Goal: Task Accomplishment & Management: Manage account settings

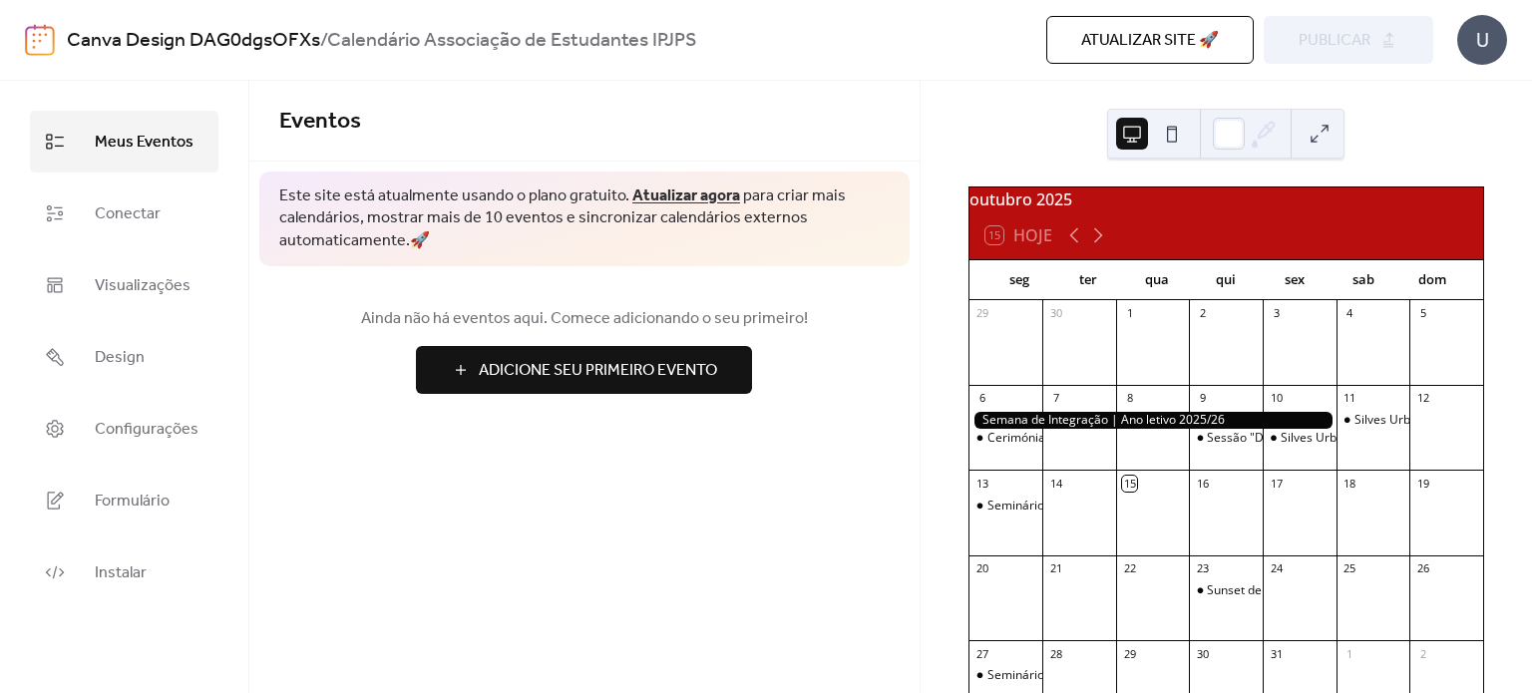
click at [1133, 35] on span "Atualizar site 🚀" at bounding box center [1150, 41] width 138 height 24
click at [1229, 597] on div "Sunset de Boas-Vindas" at bounding box center [1270, 590] width 127 height 17
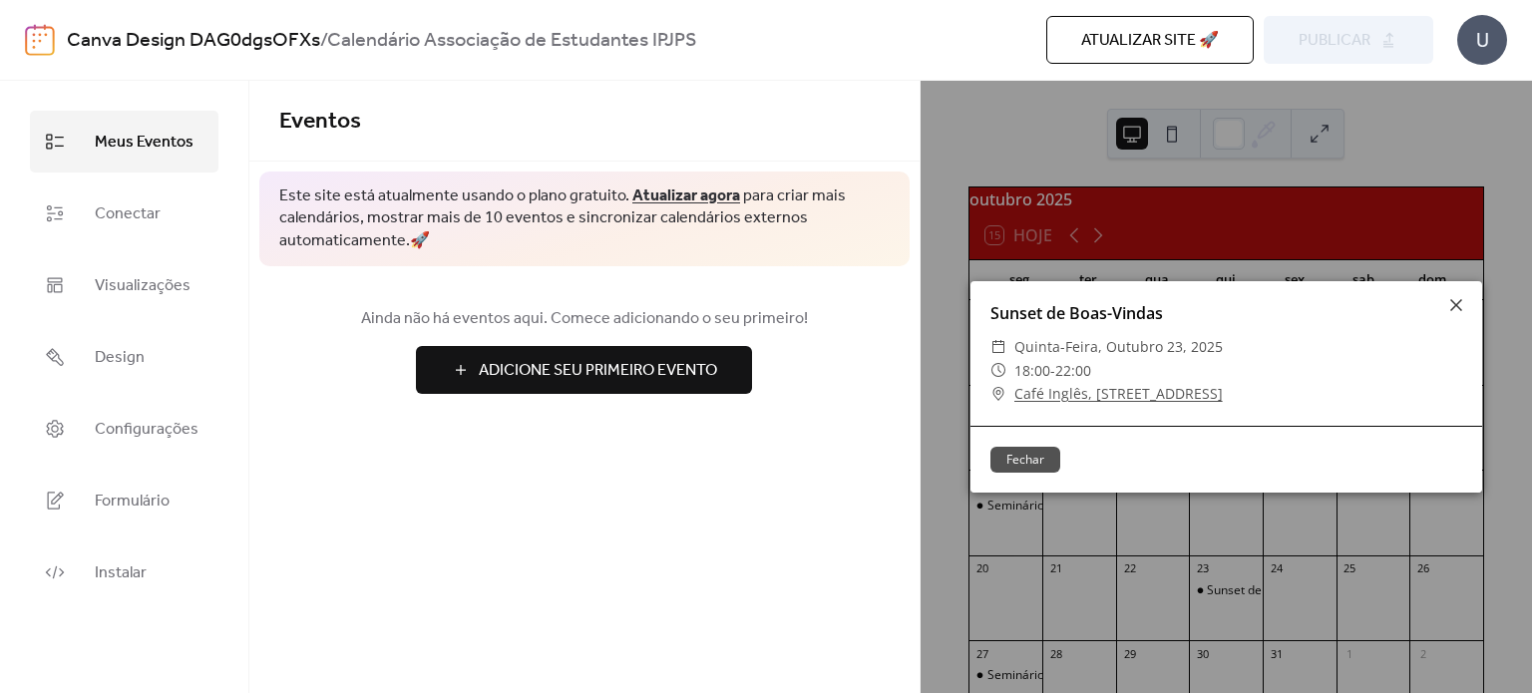
click at [1029, 454] on button "Fechar" at bounding box center [1025, 460] width 70 height 26
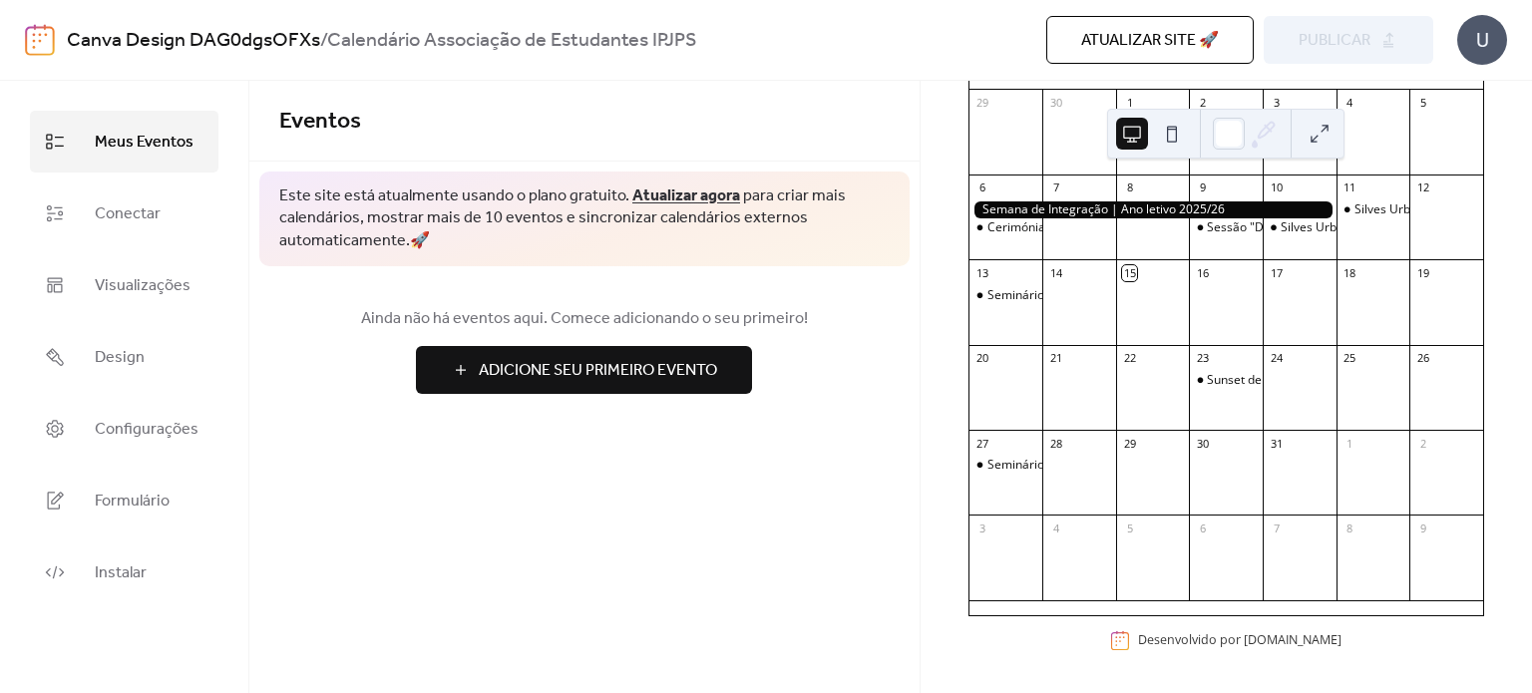
scroll to position [219, 0]
click at [161, 225] on link "Conectar" at bounding box center [124, 214] width 188 height 62
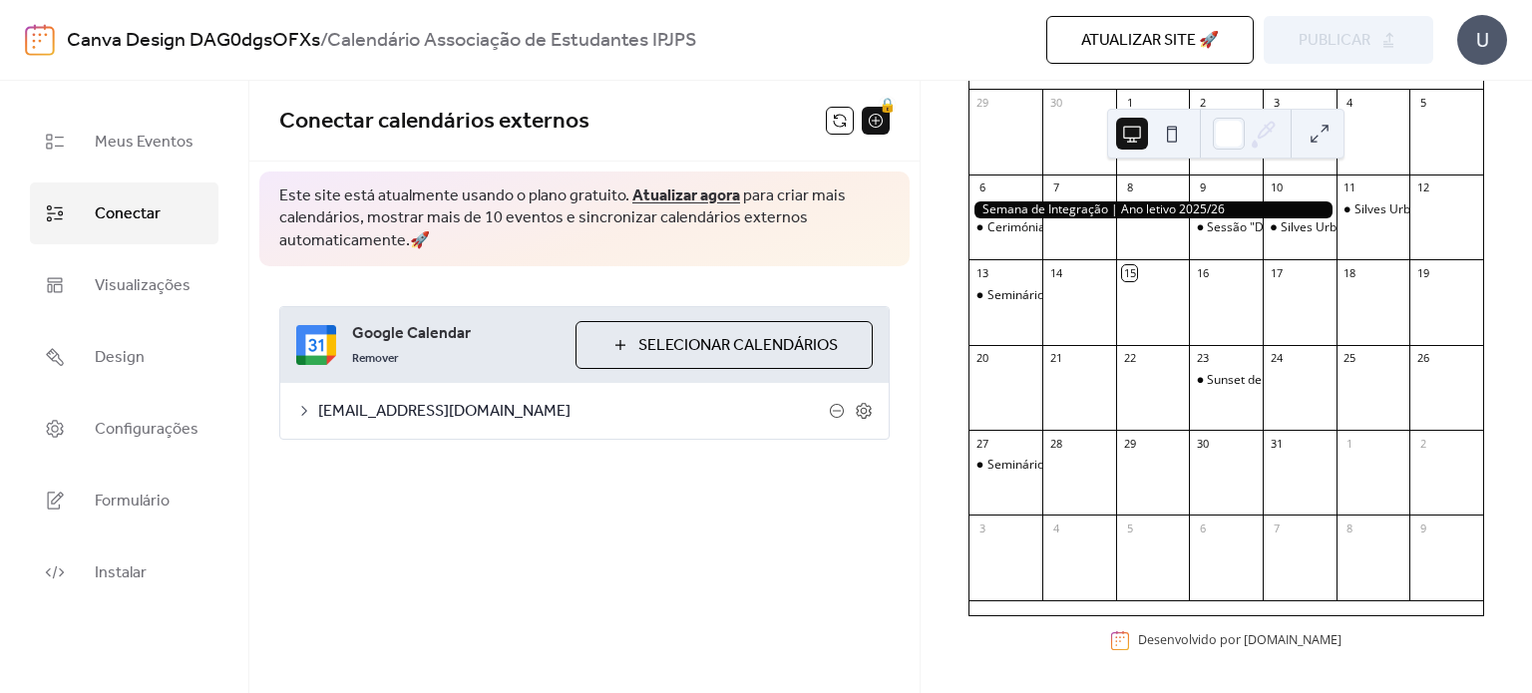
click at [741, 346] on span "Selecionar Calendários" at bounding box center [737, 346] width 199 height 24
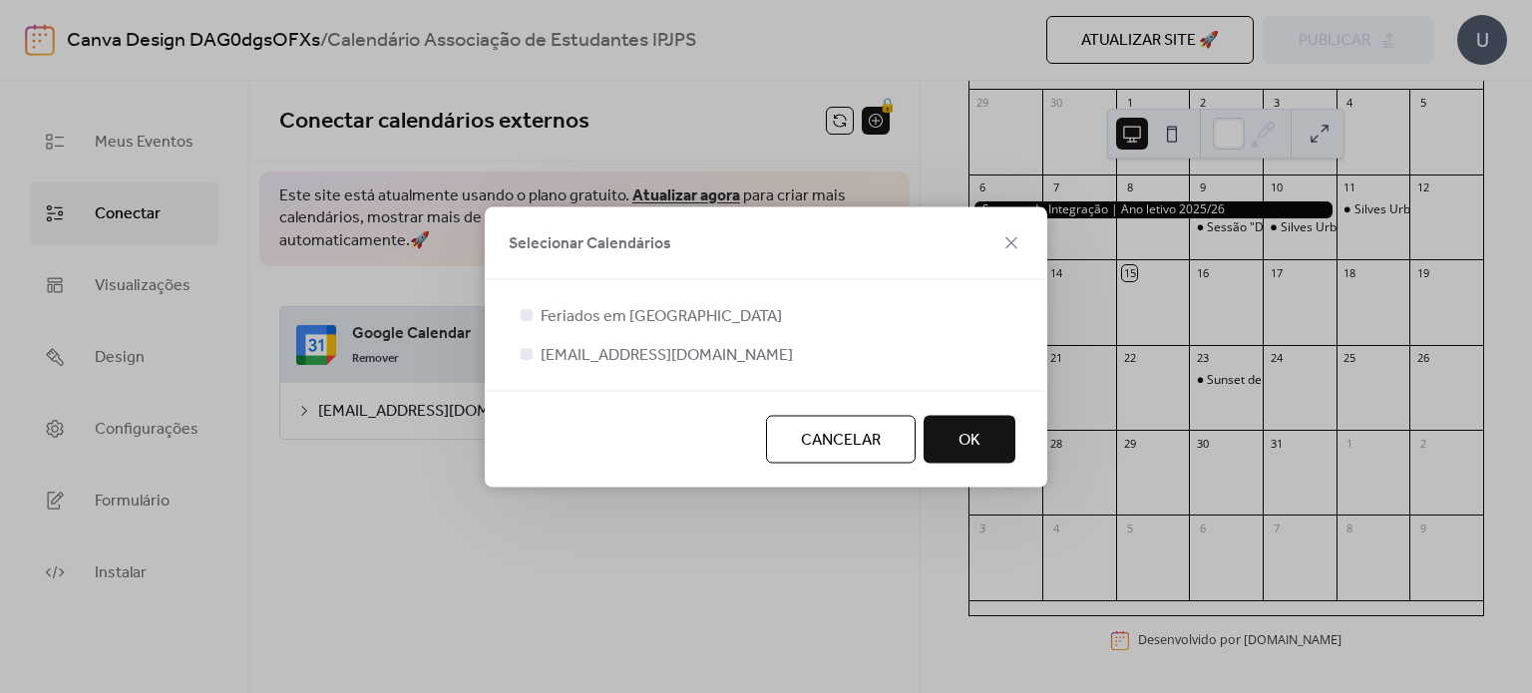
click at [977, 438] on span "OK" at bounding box center [969, 440] width 22 height 24
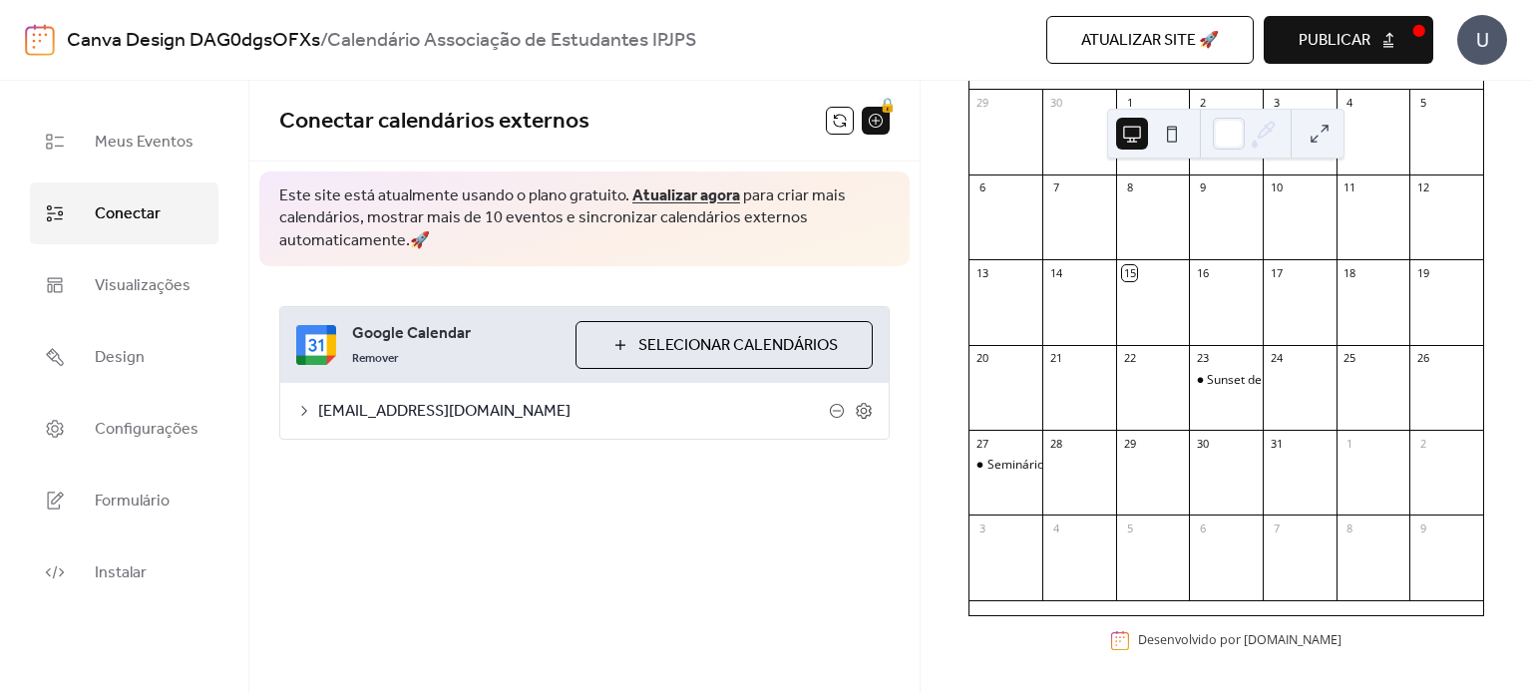
click at [756, 345] on span "Selecionar Calendários" at bounding box center [737, 346] width 199 height 24
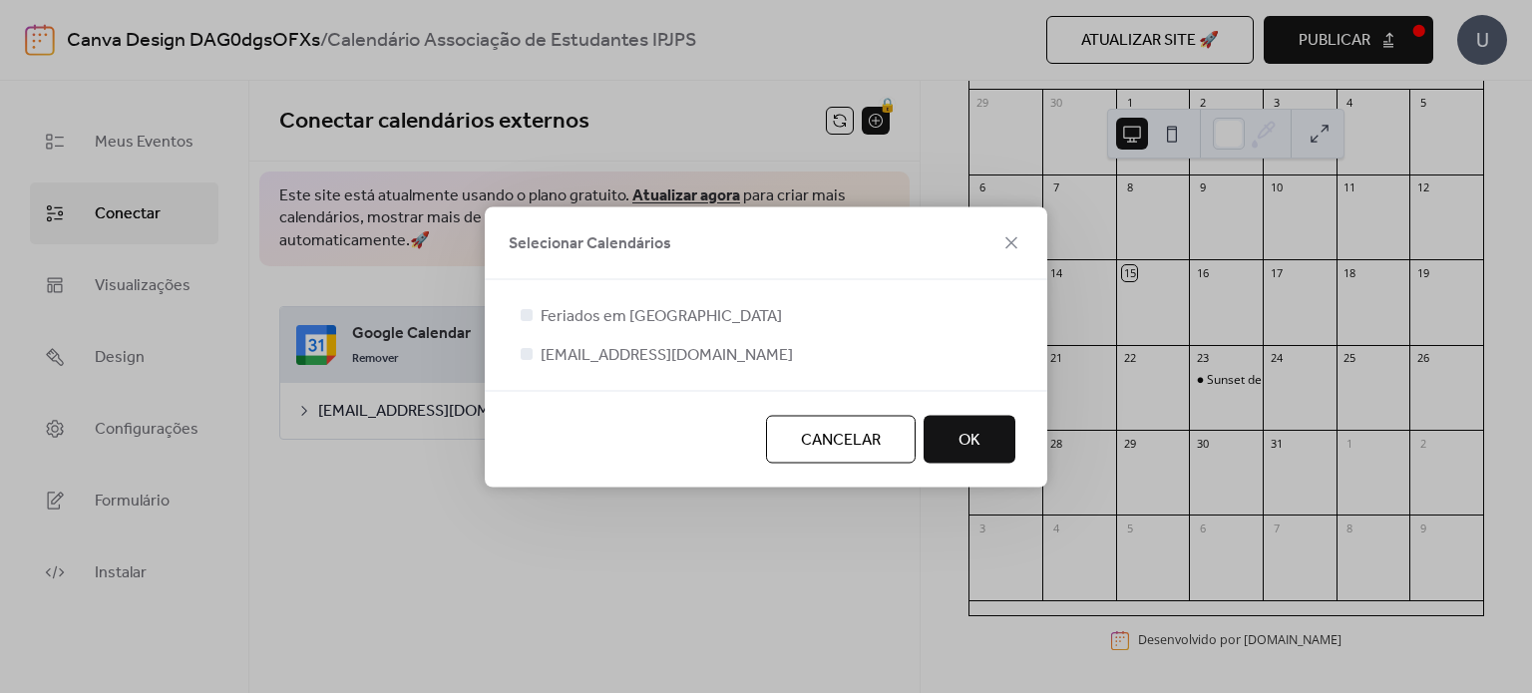
click at [948, 442] on button "OK" at bounding box center [970, 439] width 92 height 48
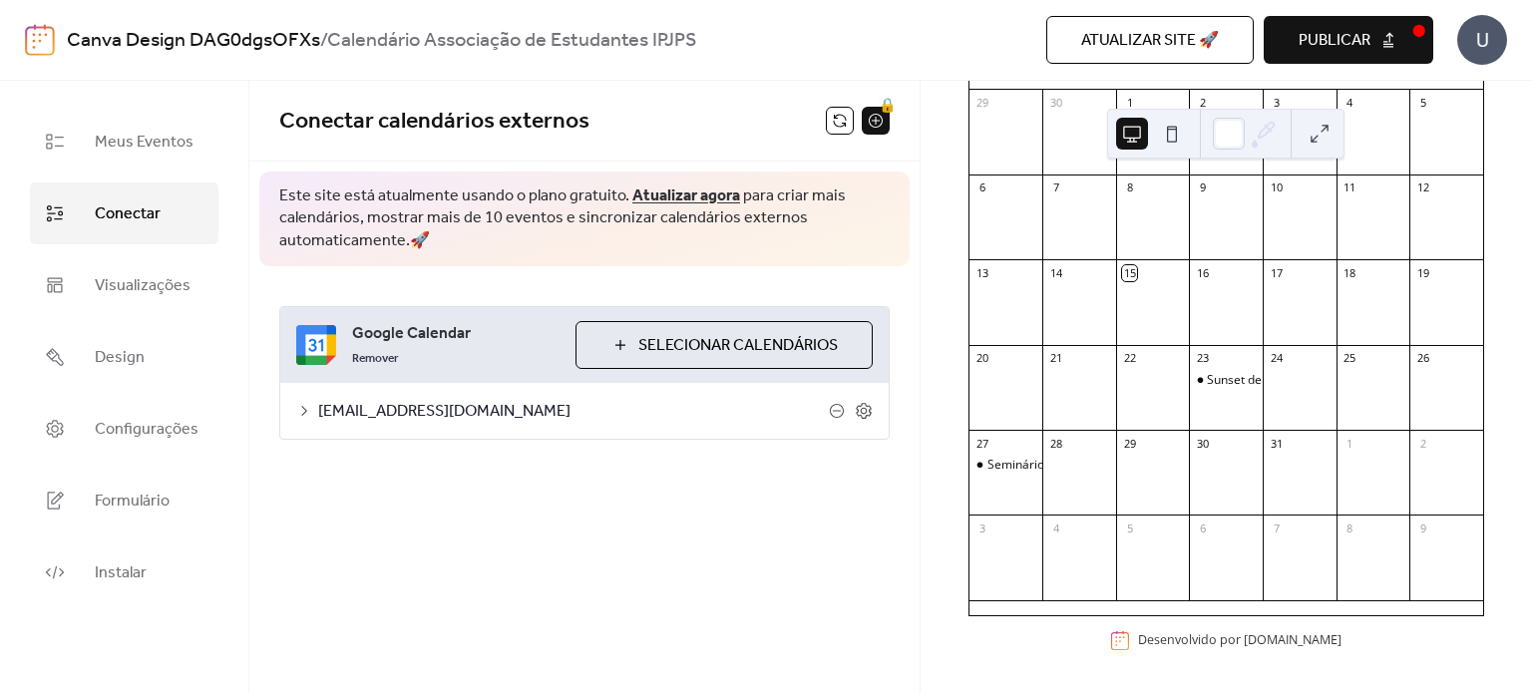
click at [301, 410] on icon at bounding box center [304, 411] width 16 height 16
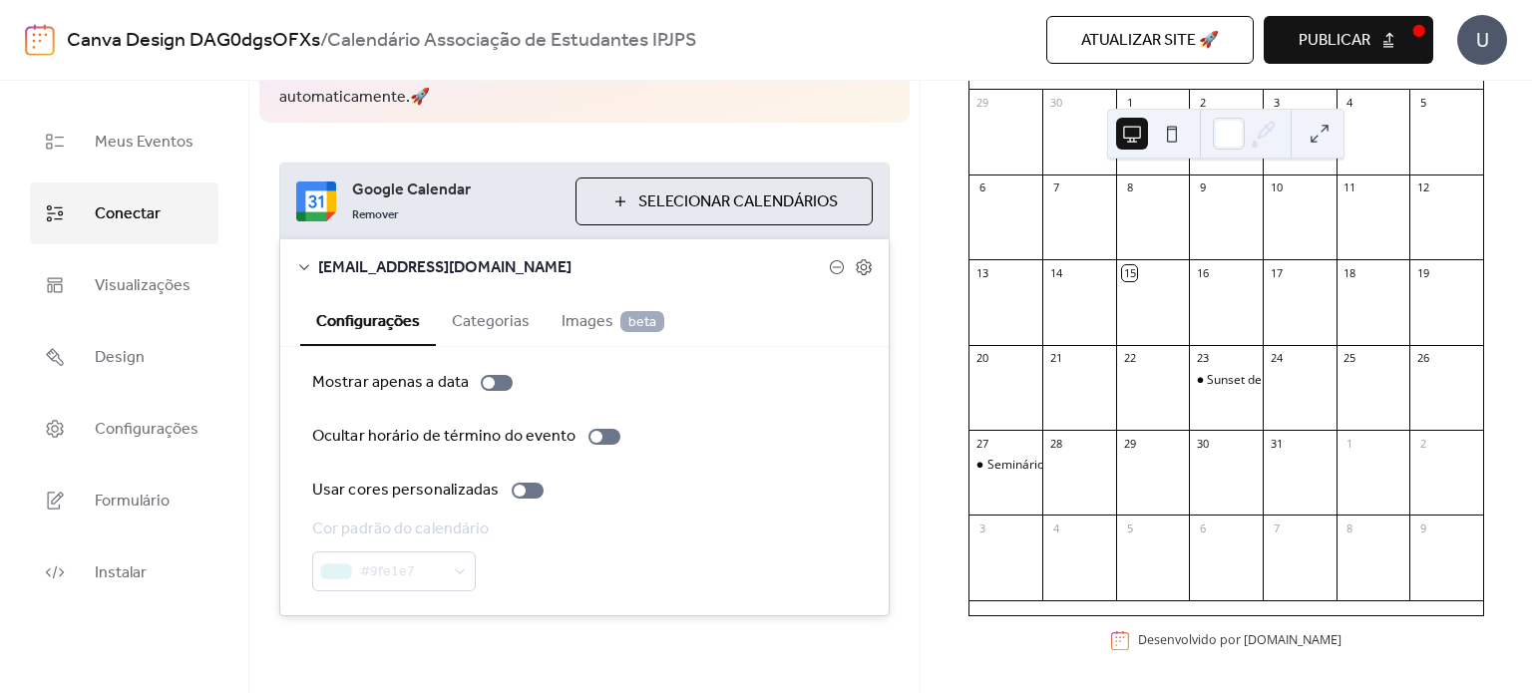
scroll to position [145, 0]
click at [1174, 137] on button at bounding box center [1172, 134] width 32 height 32
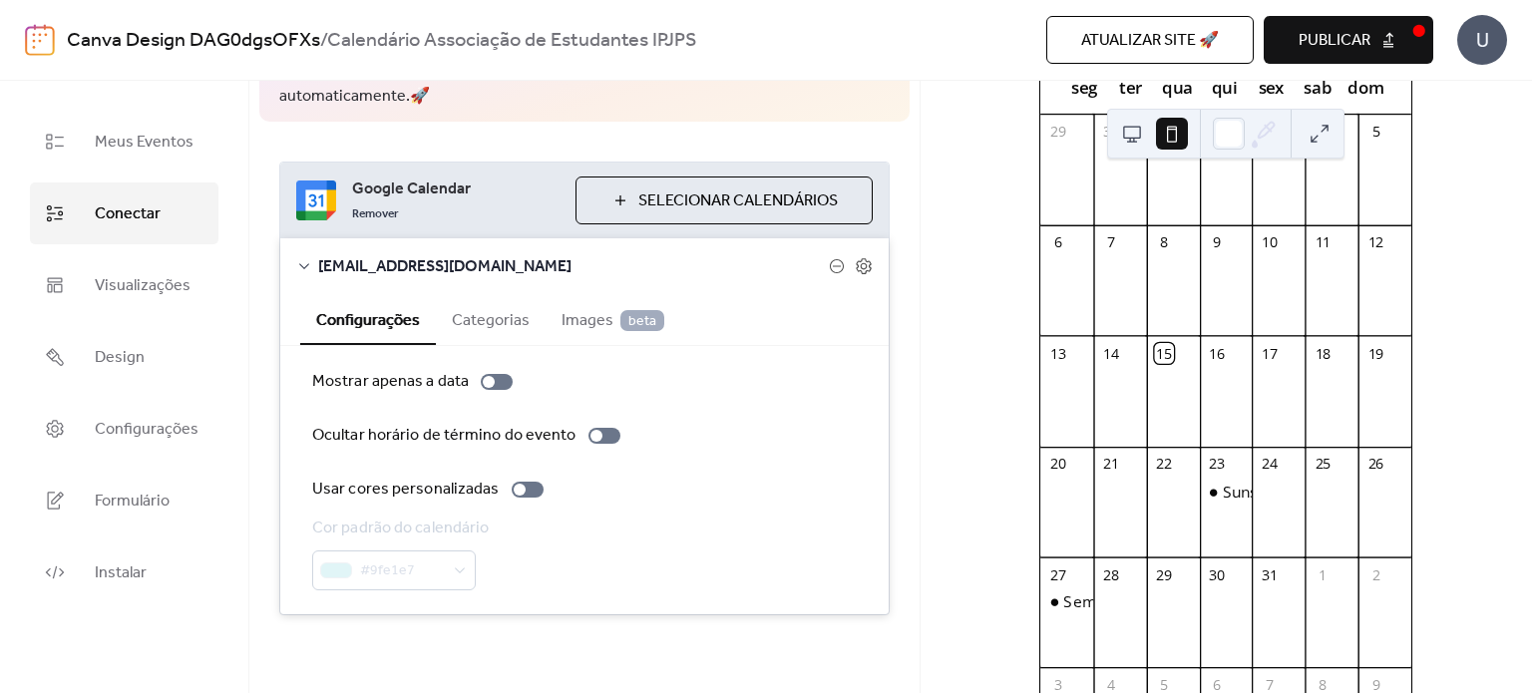
scroll to position [72, 0]
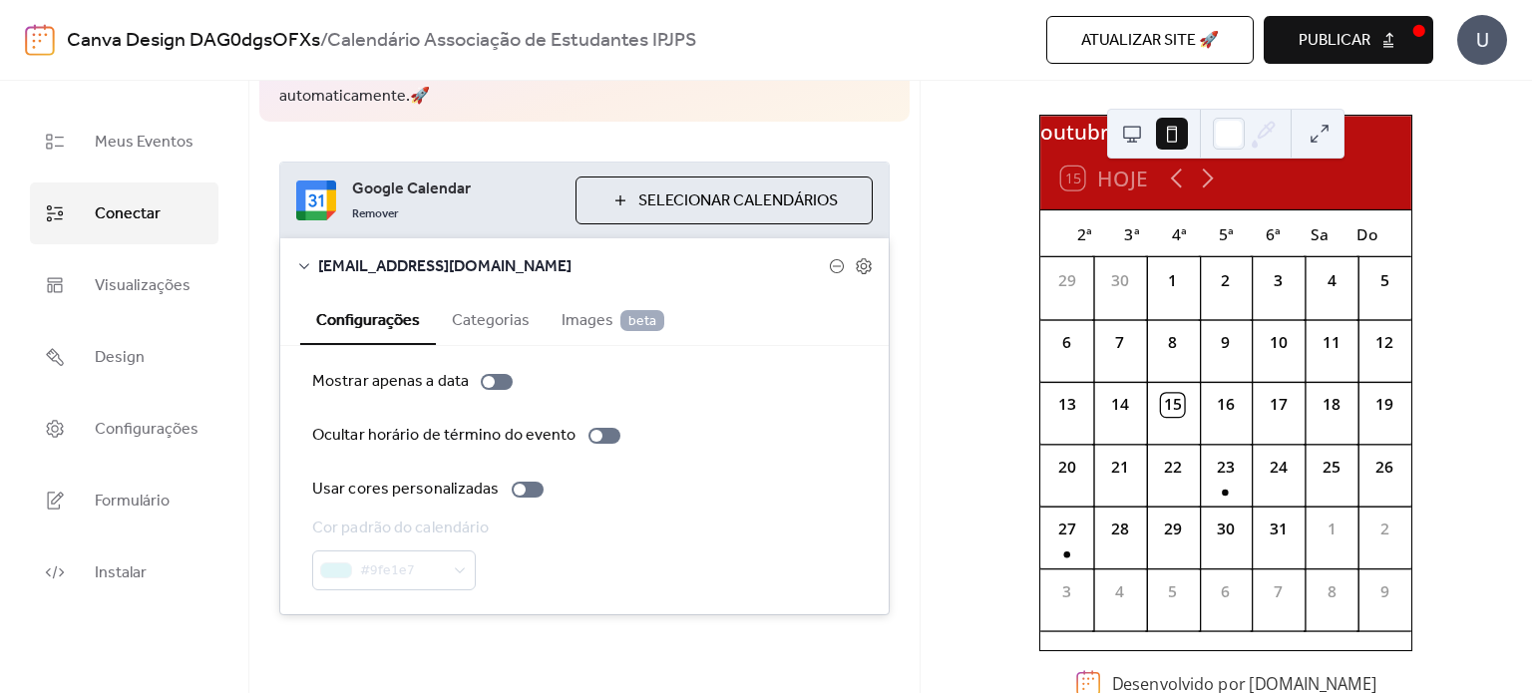
click at [1145, 135] on button at bounding box center [1132, 134] width 32 height 32
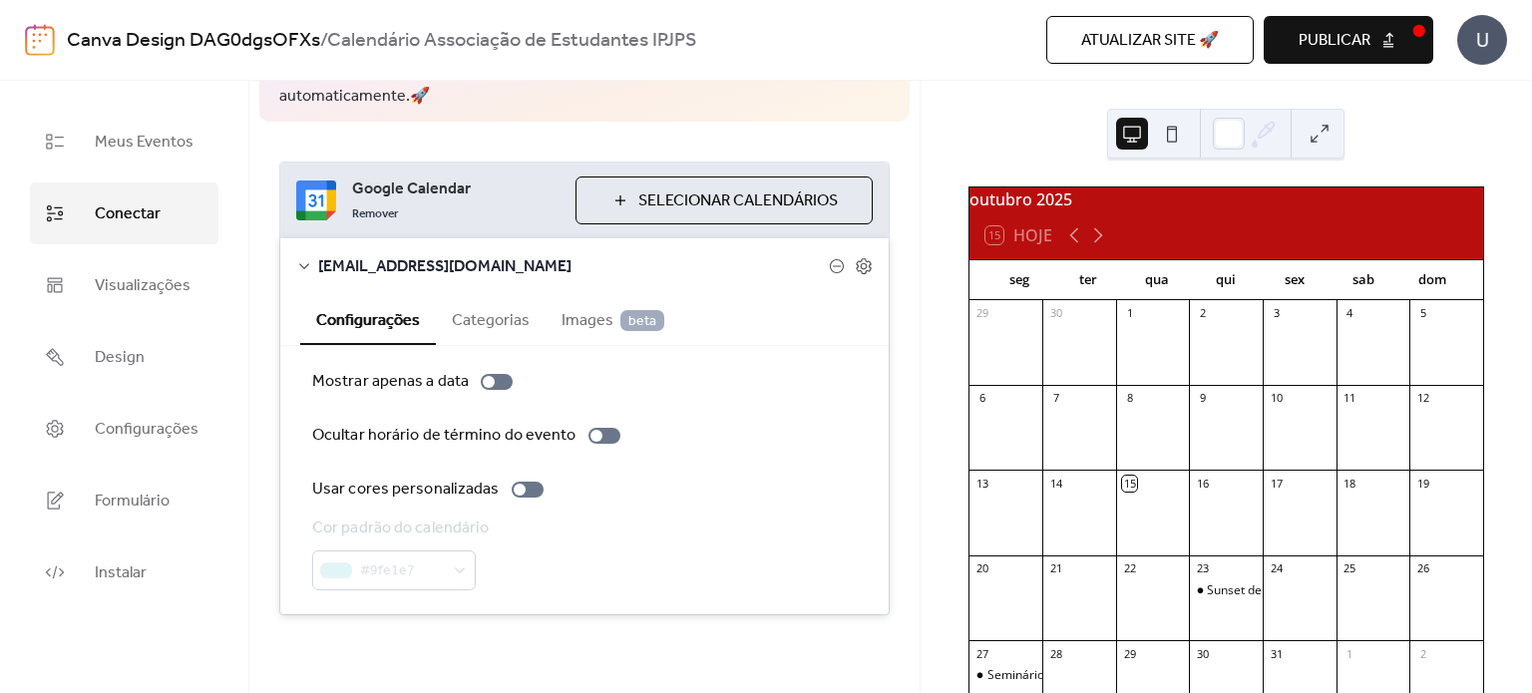
click at [1351, 41] on span "Publicar" at bounding box center [1334, 41] width 72 height 24
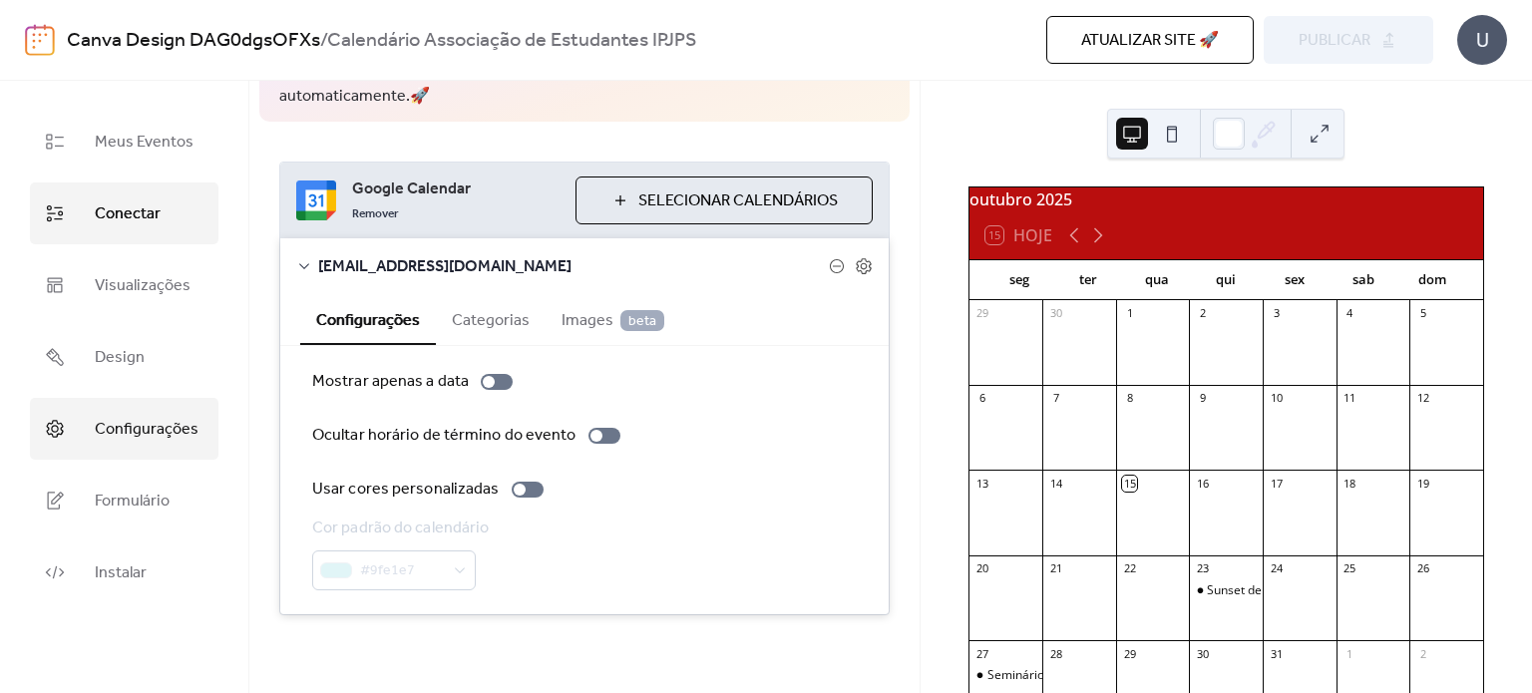
click at [136, 429] on span "Configurações" at bounding box center [147, 430] width 104 height 32
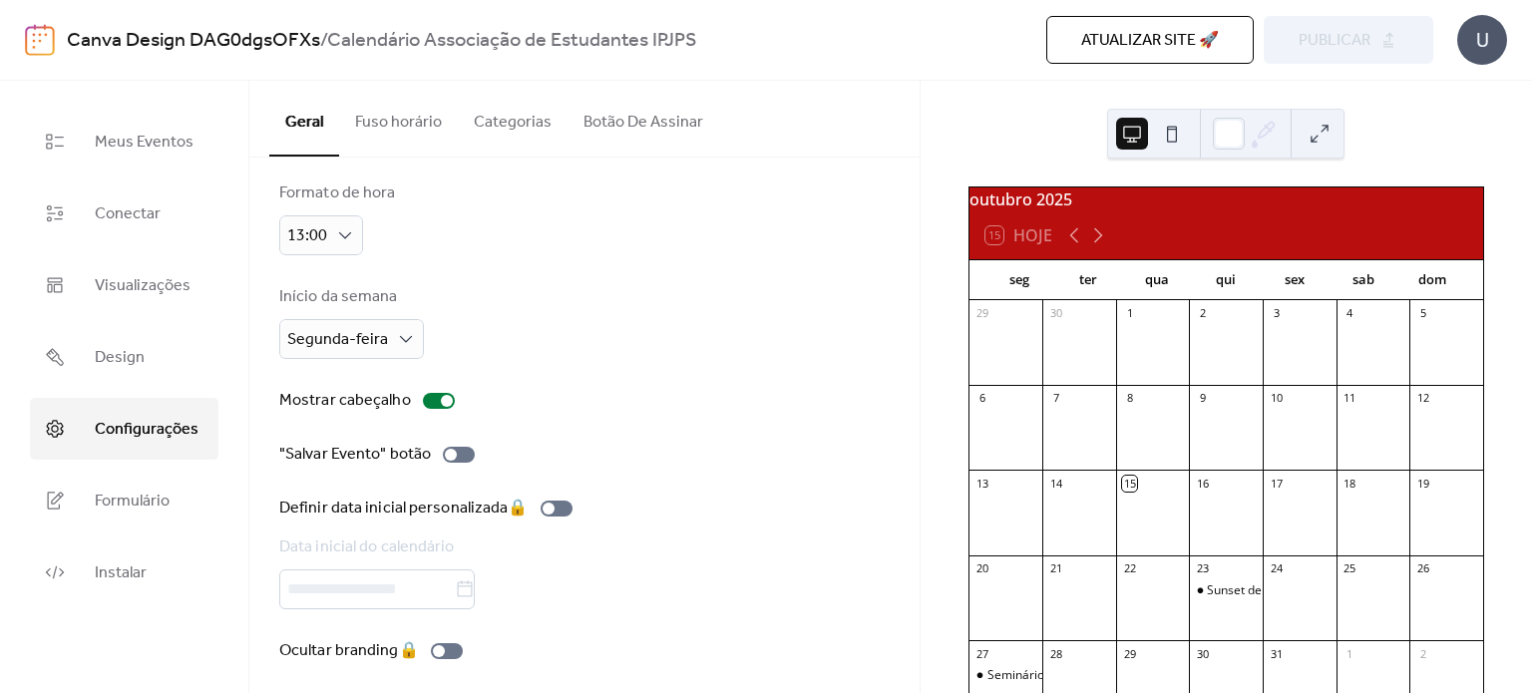
scroll to position [128, 0]
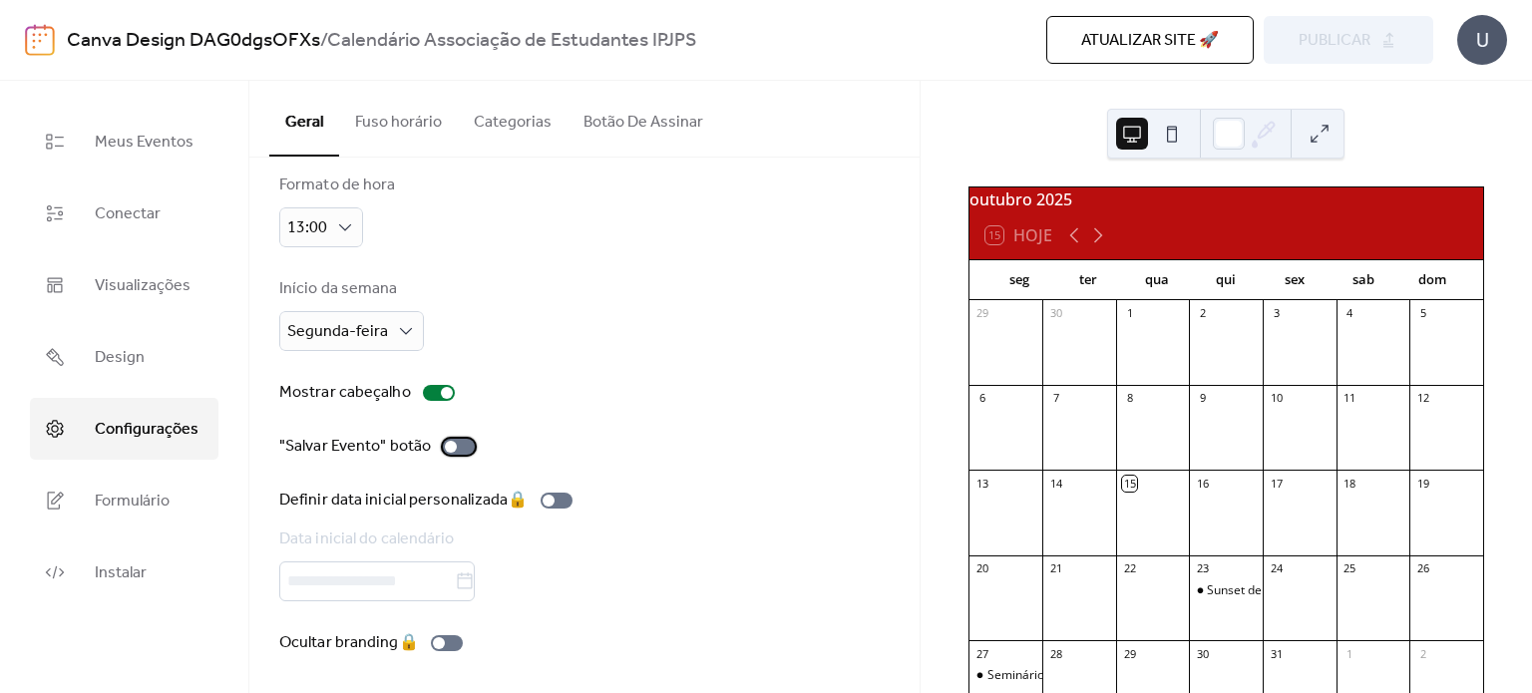
click at [462, 446] on div at bounding box center [459, 447] width 32 height 16
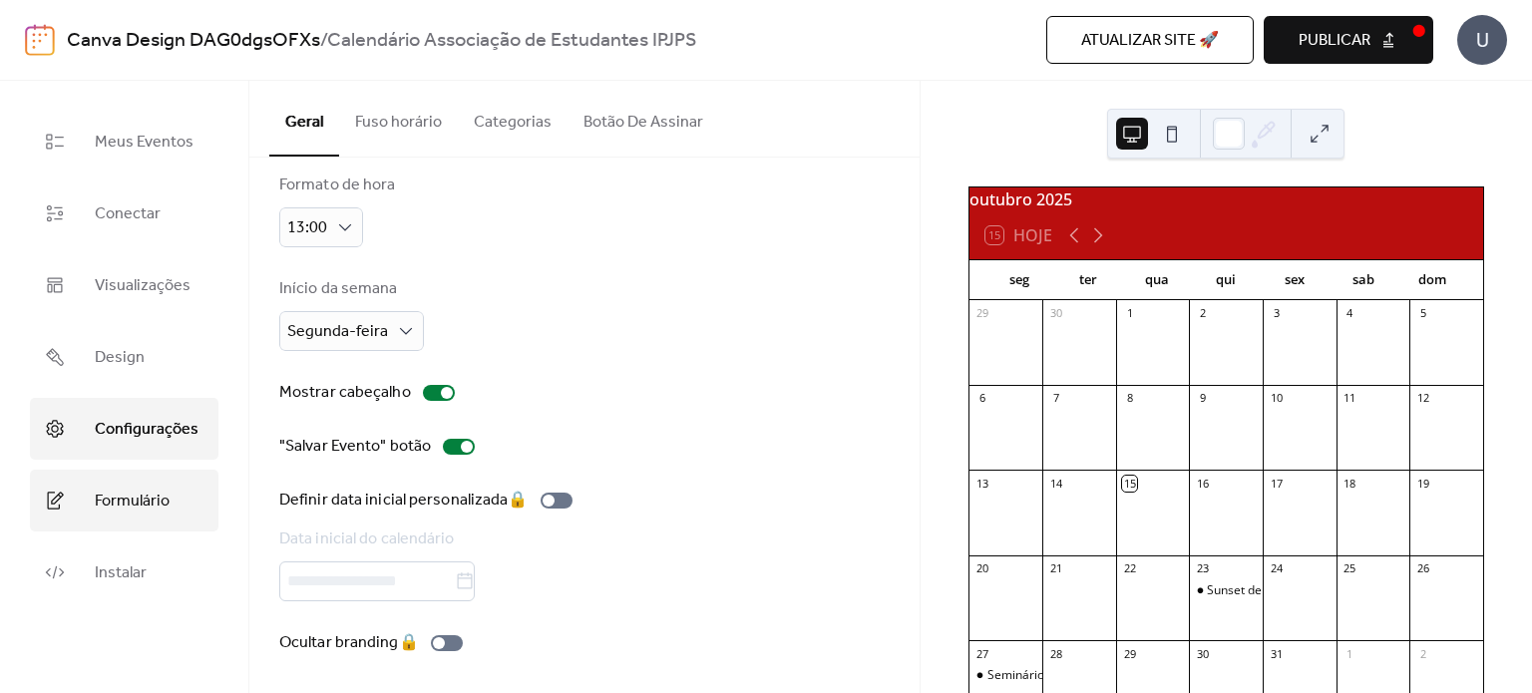
click at [148, 494] on span "Formulário" at bounding box center [132, 502] width 75 height 32
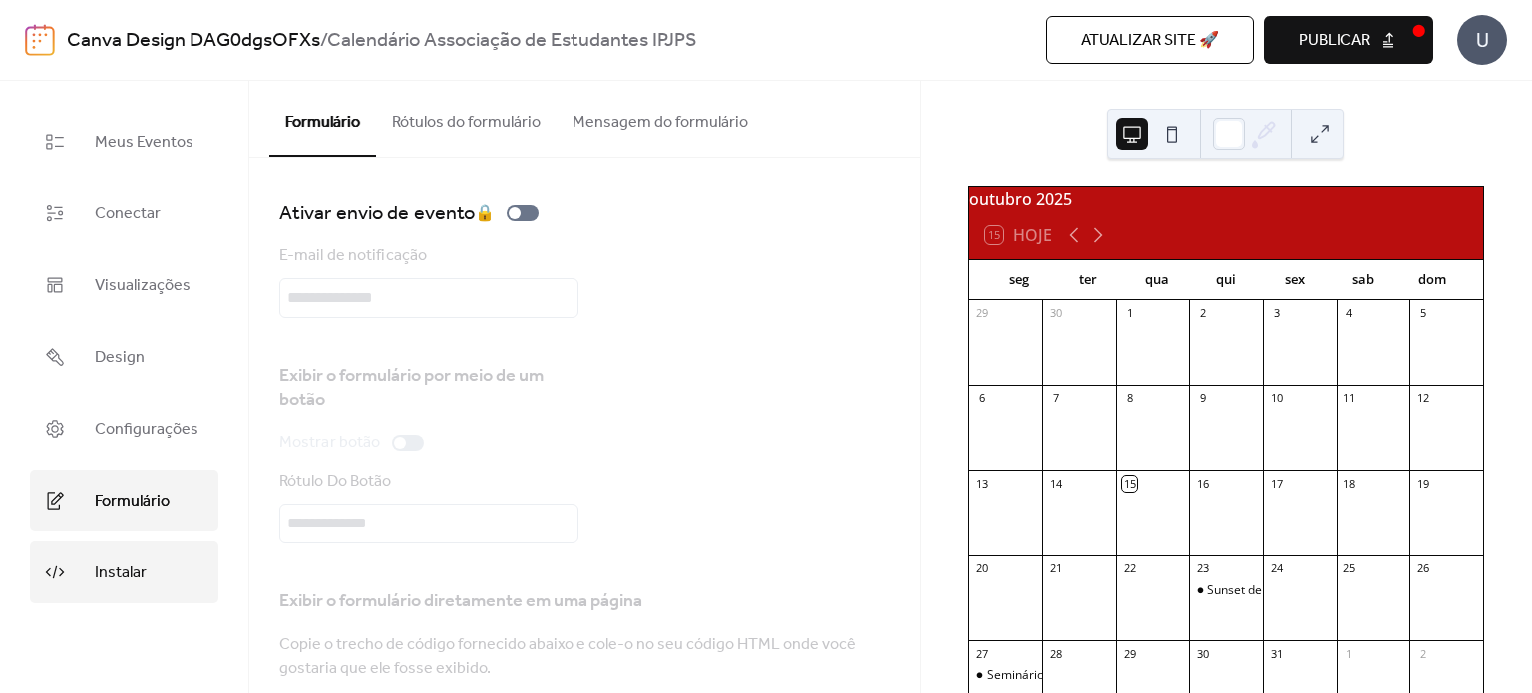
click at [110, 581] on span "Instalar" at bounding box center [121, 573] width 52 height 32
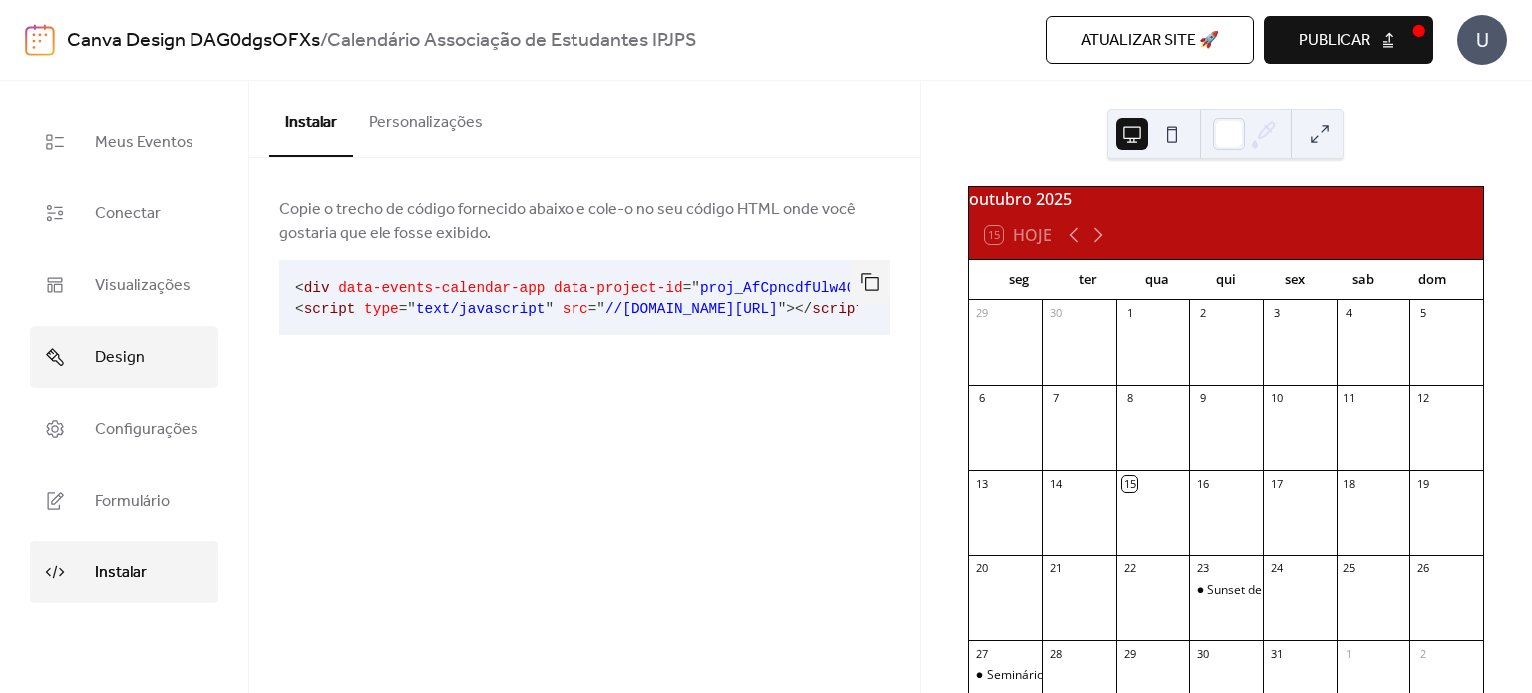
click at [144, 358] on link "Design" at bounding box center [124, 357] width 188 height 62
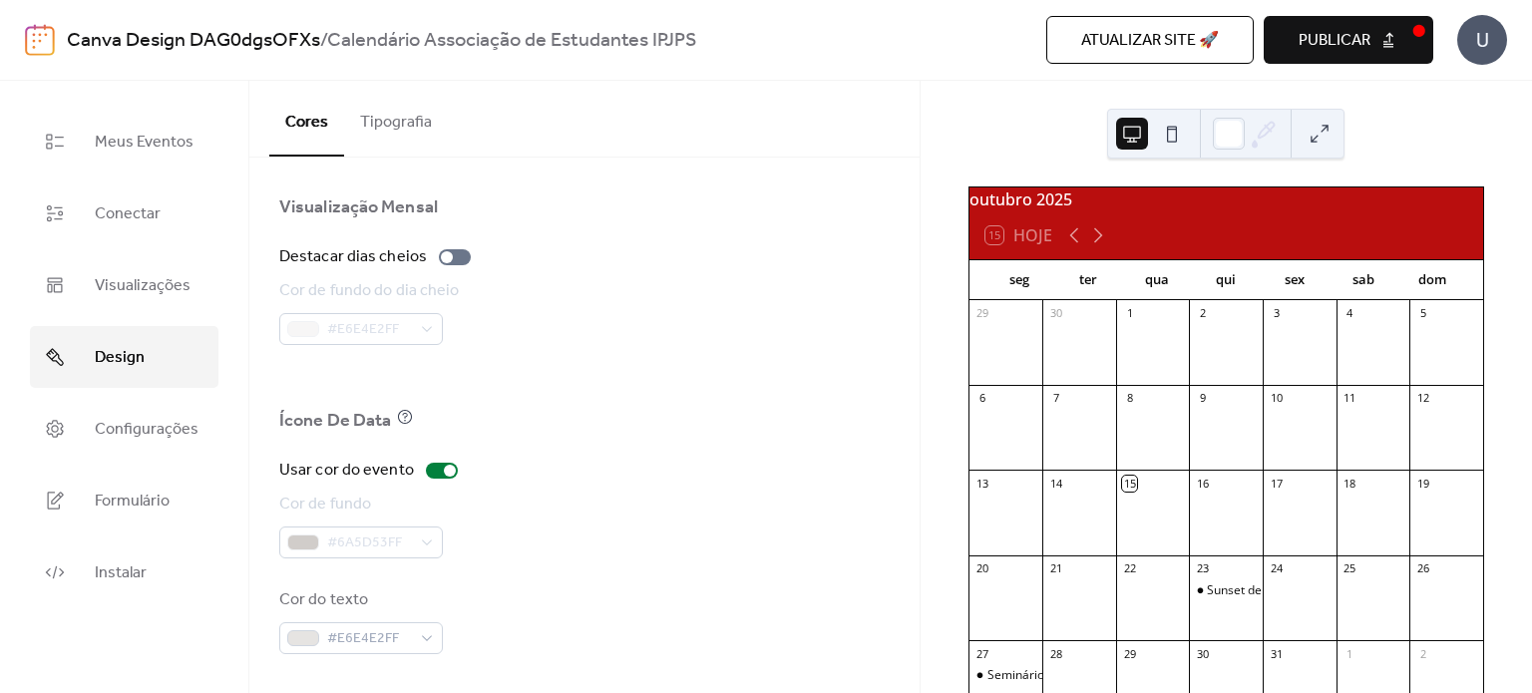
scroll to position [1395, 0]
click at [454, 252] on div at bounding box center [455, 258] width 32 height 16
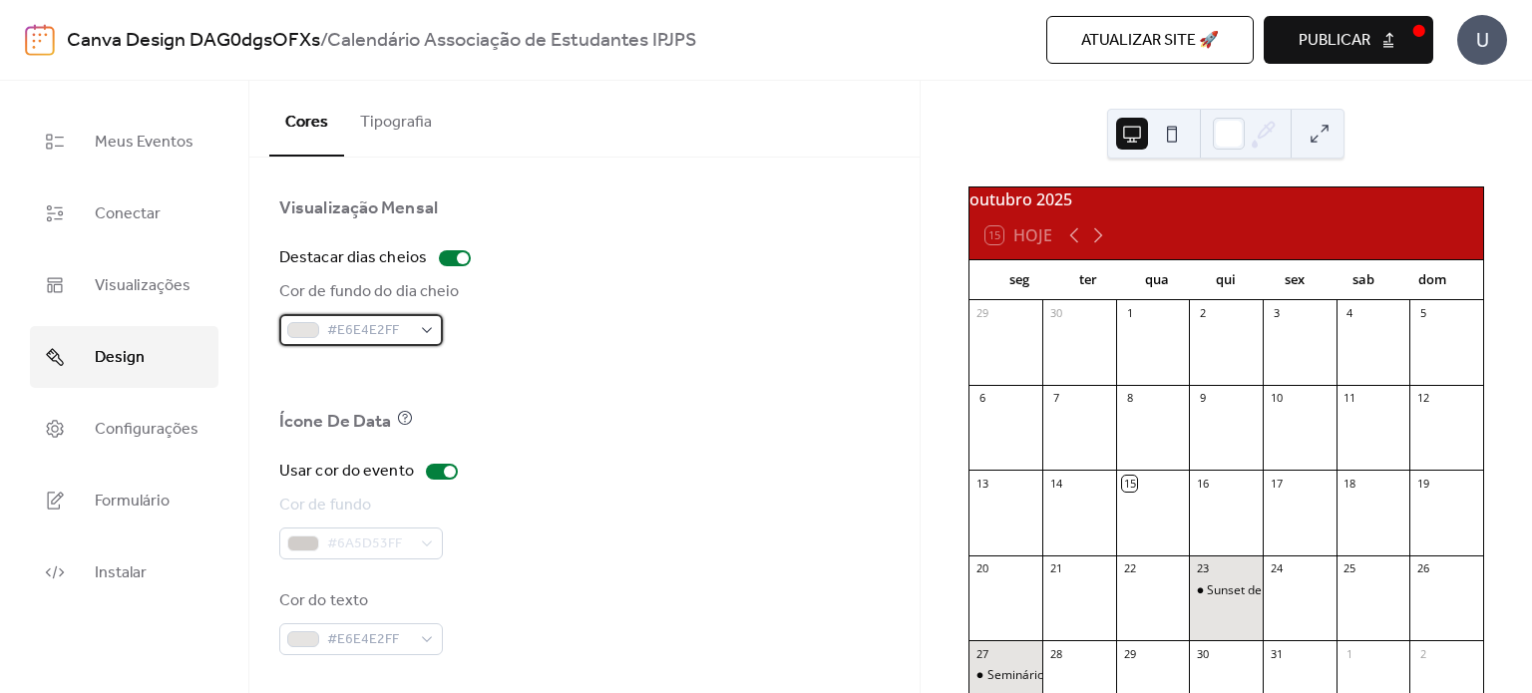
click at [426, 339] on div "#E6E4E2FF" at bounding box center [361, 330] width 164 height 32
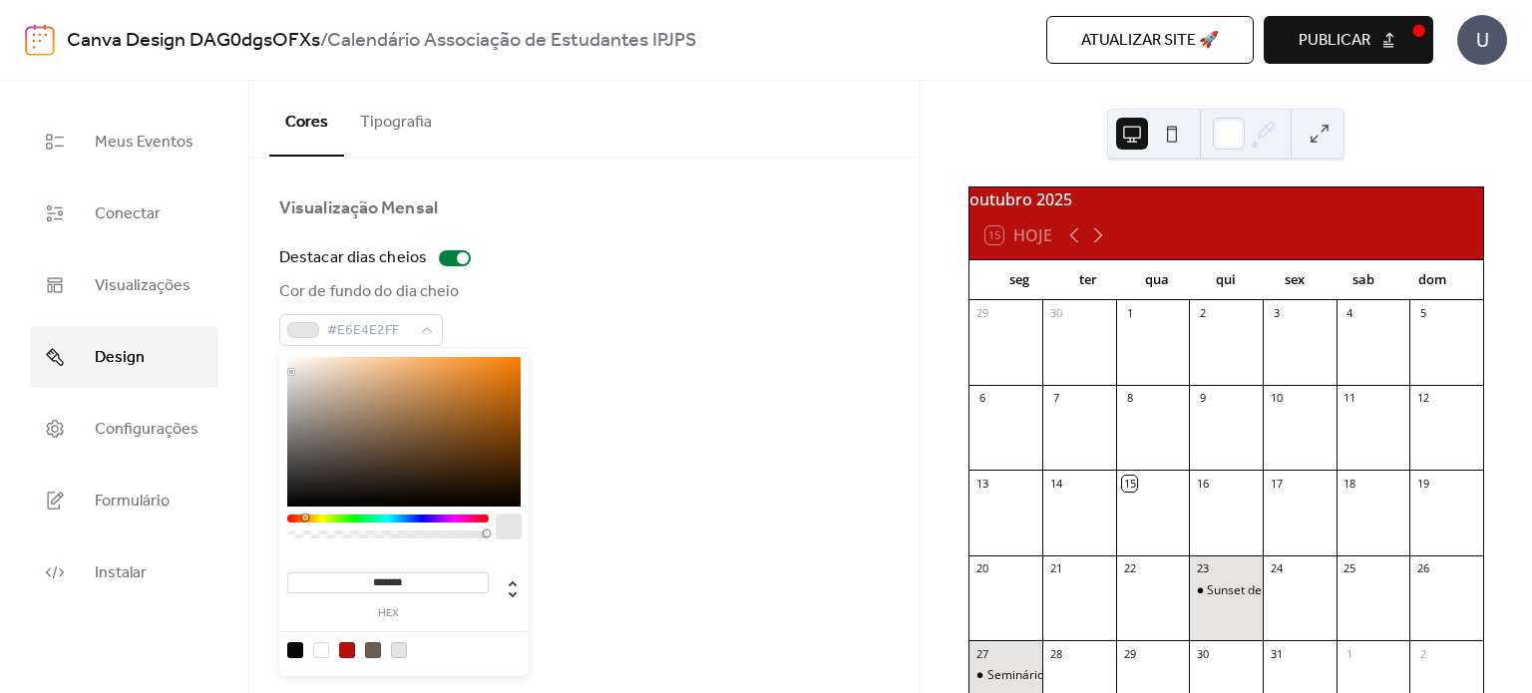
click at [371, 454] on div at bounding box center [403, 432] width 233 height 150
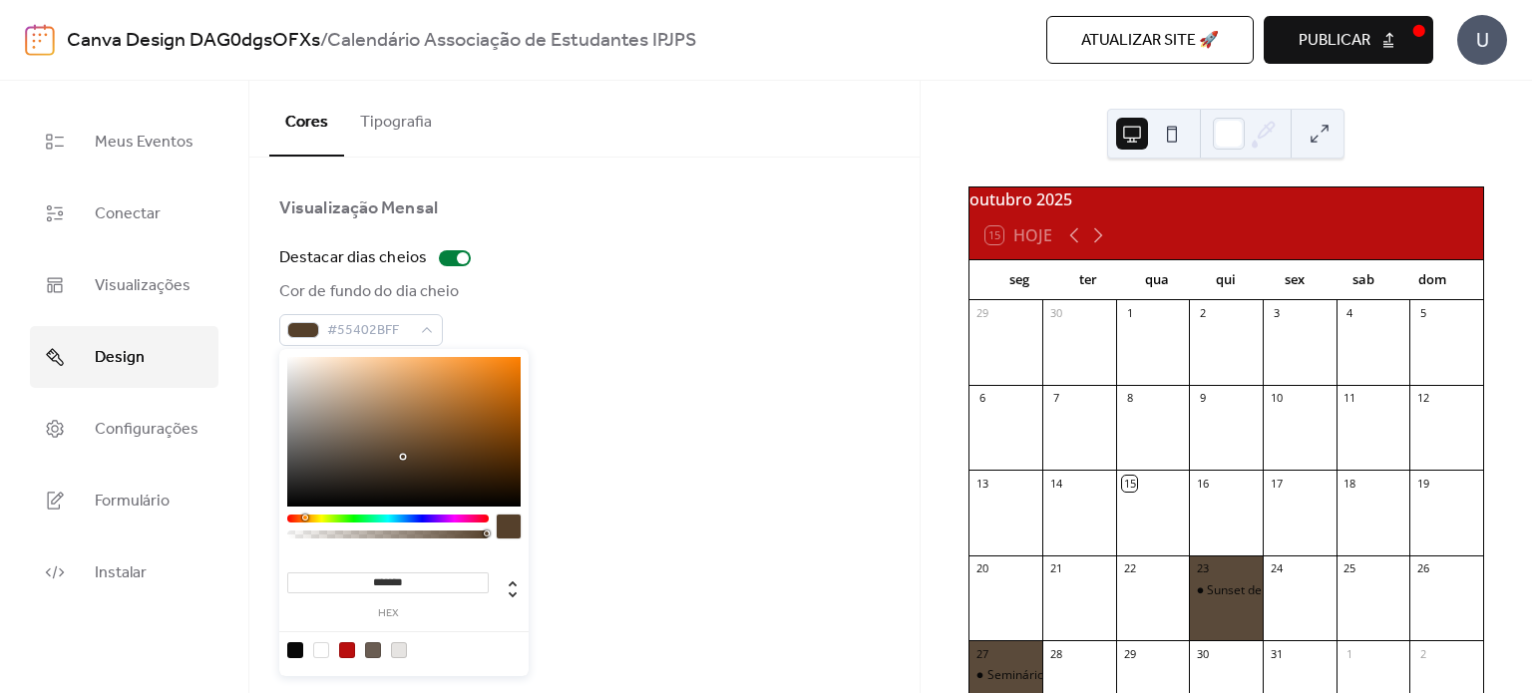
click at [403, 457] on div at bounding box center [403, 432] width 233 height 150
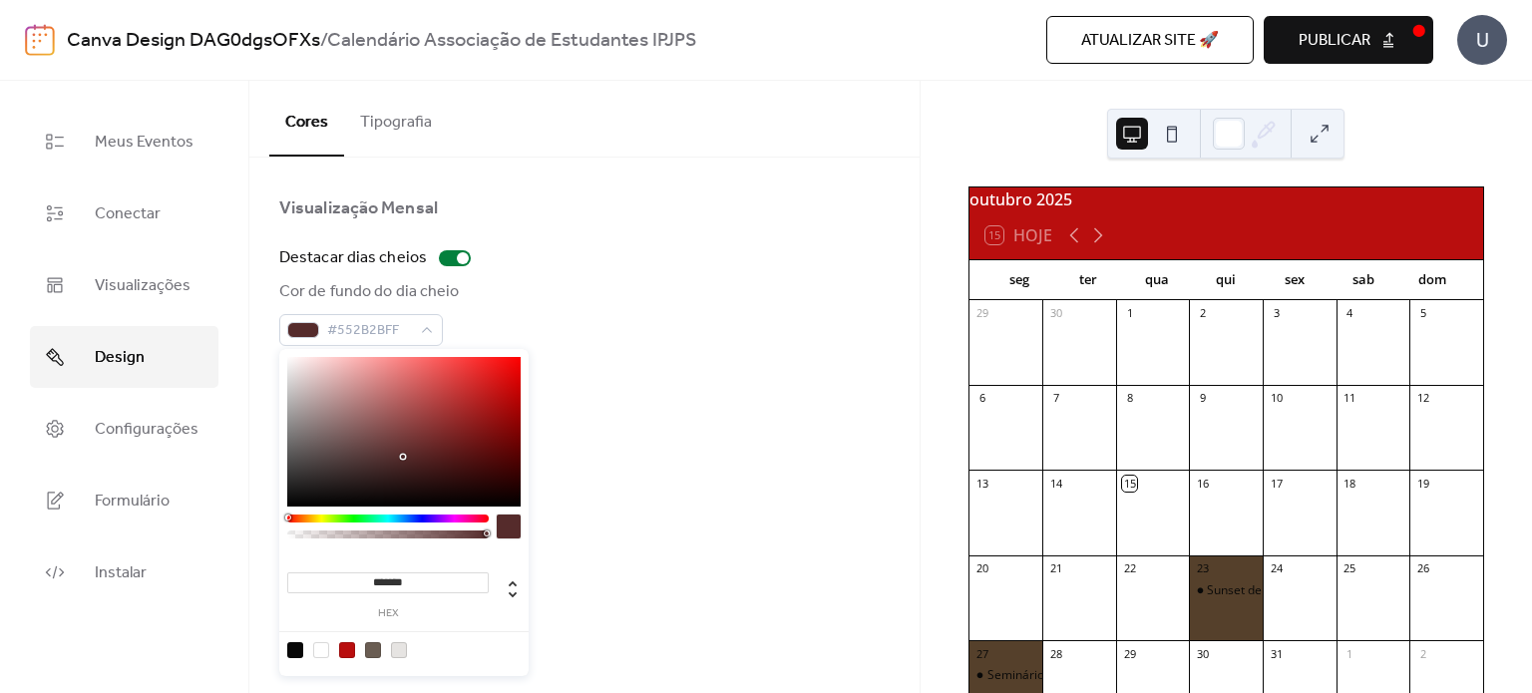
drag, startPoint x: 304, startPoint y: 518, endPoint x: 265, endPoint y: 516, distance: 38.9
click at [265, 516] on body "Canva Design DAG0dgsOFXs / Calendário Associação de Estudantes IPJPS Atualizar …" at bounding box center [766, 346] width 1532 height 693
click at [404, 448] on div at bounding box center [403, 432] width 233 height 150
click at [368, 438] on div at bounding box center [403, 432] width 233 height 150
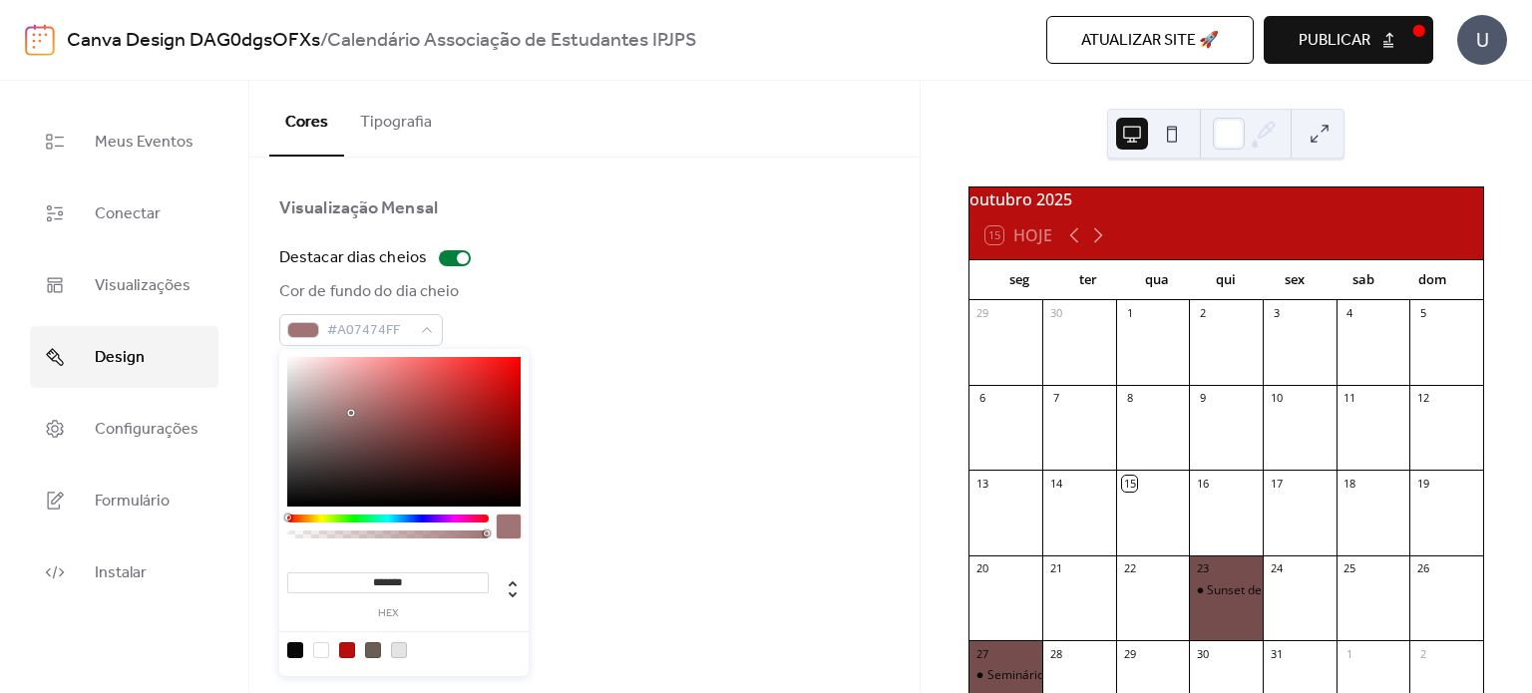
click at [351, 413] on div at bounding box center [403, 432] width 233 height 150
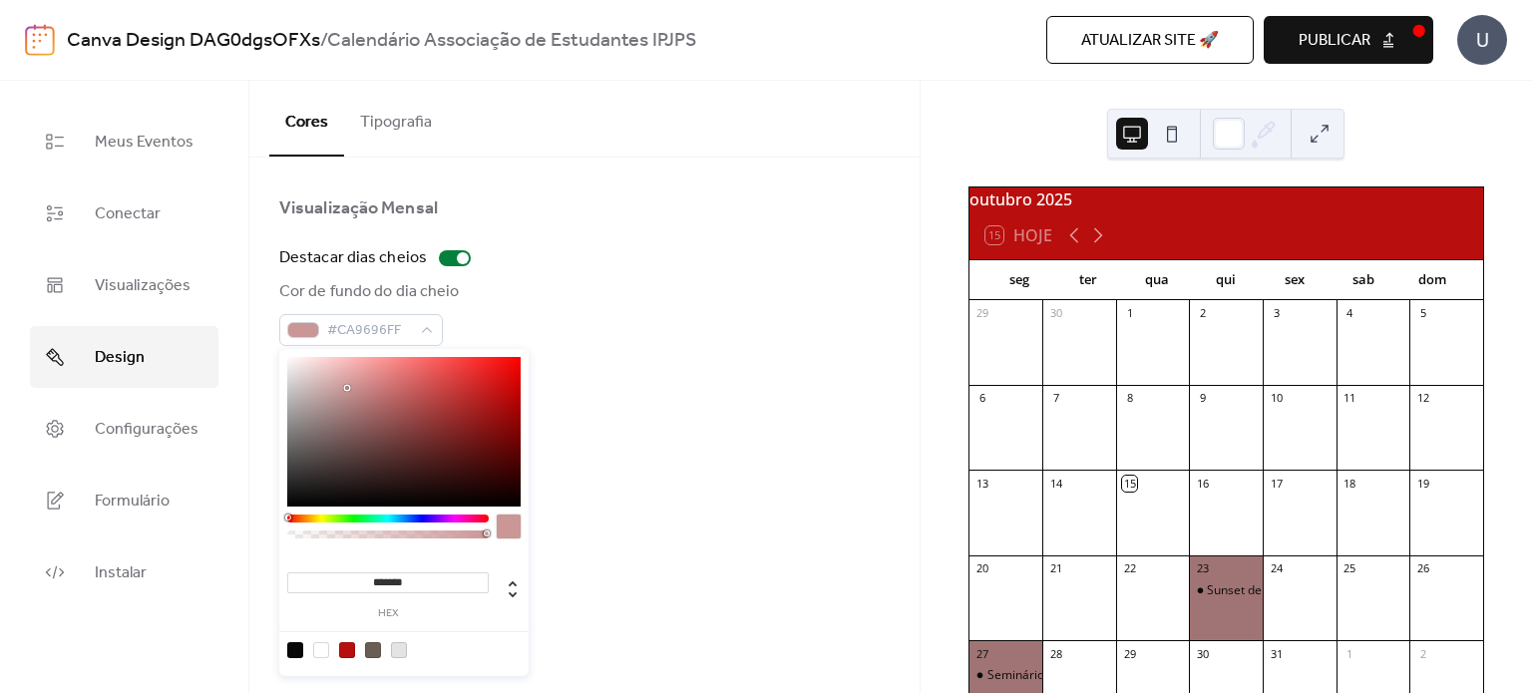
click at [348, 388] on div at bounding box center [403, 432] width 233 height 150
click at [340, 388] on div at bounding box center [403, 432] width 233 height 150
click at [322, 388] on div at bounding box center [403, 432] width 233 height 150
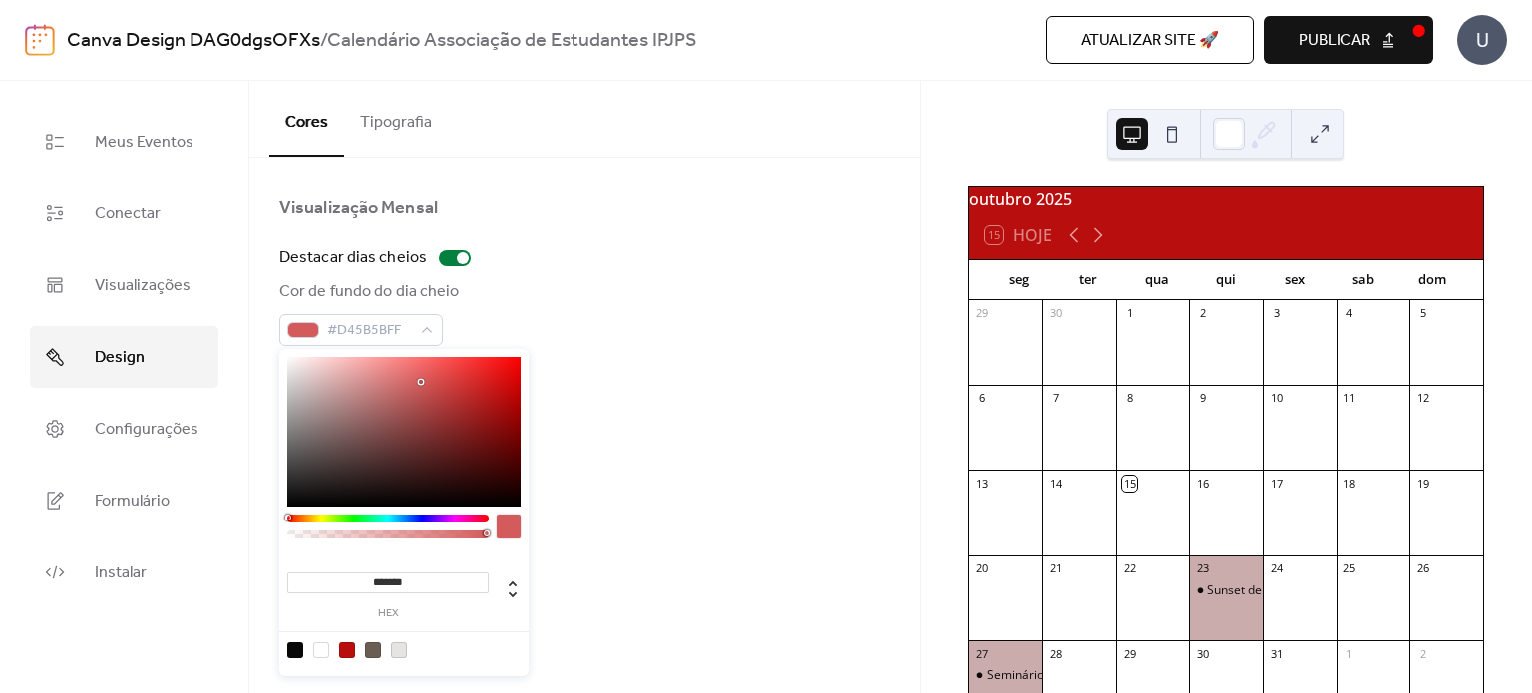
click at [421, 382] on div at bounding box center [403, 432] width 233 height 150
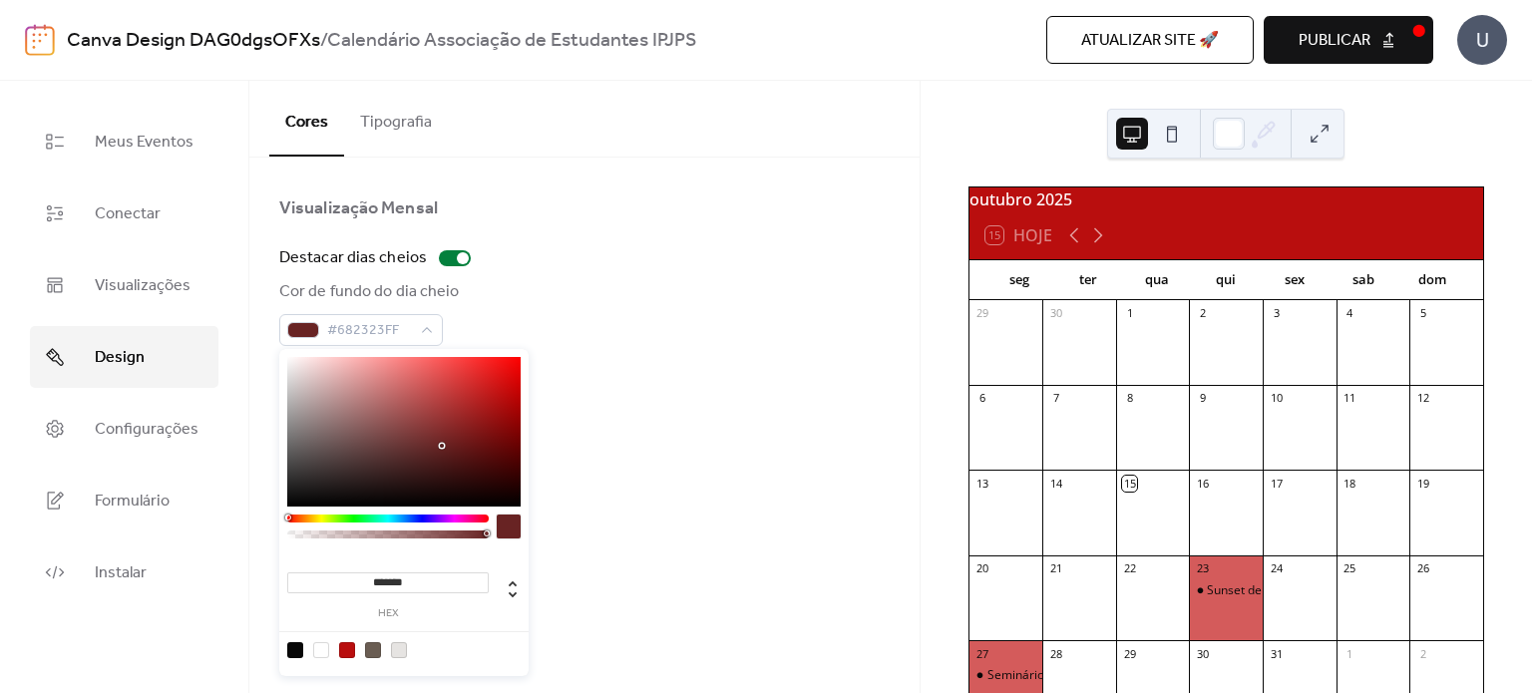
click at [442, 446] on div at bounding box center [403, 432] width 233 height 150
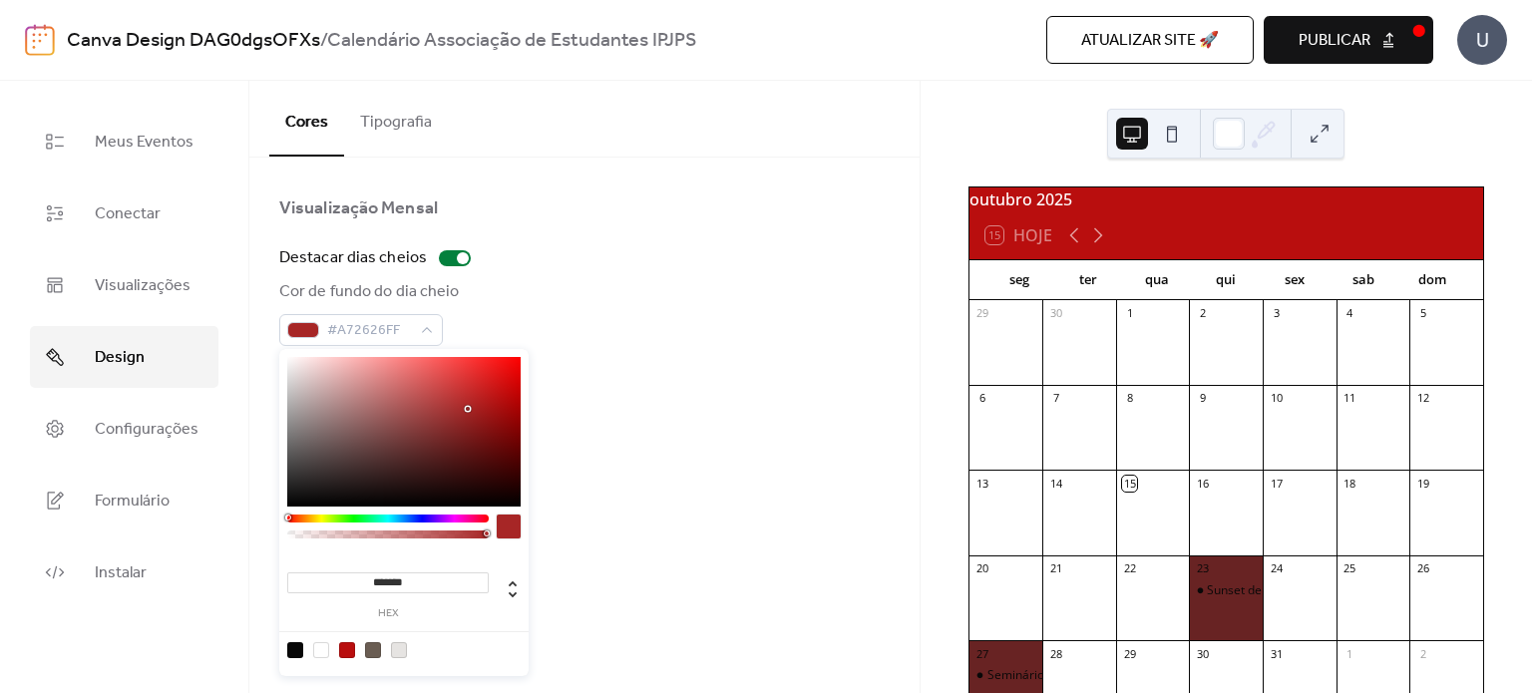
click at [468, 409] on div at bounding box center [403, 432] width 233 height 150
type input "*******"
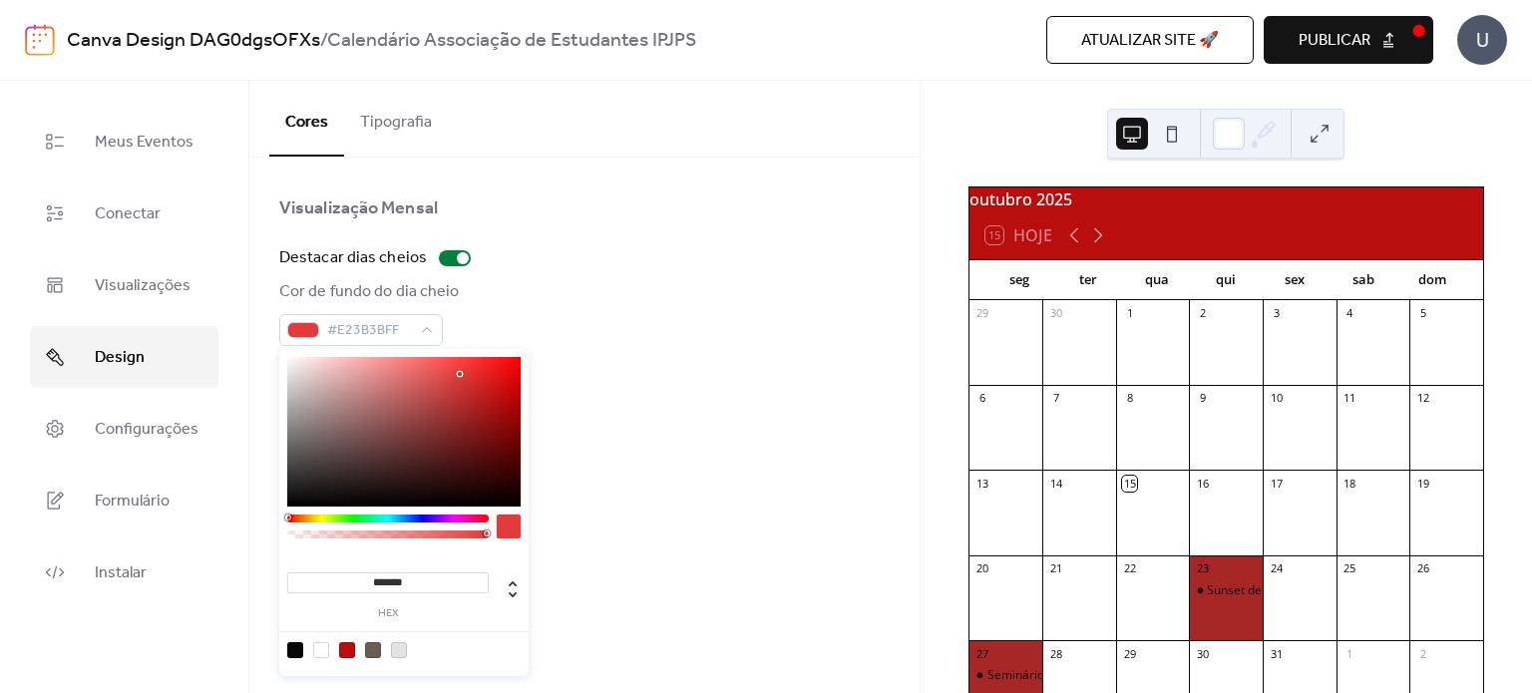
click at [460, 374] on div at bounding box center [403, 432] width 233 height 150
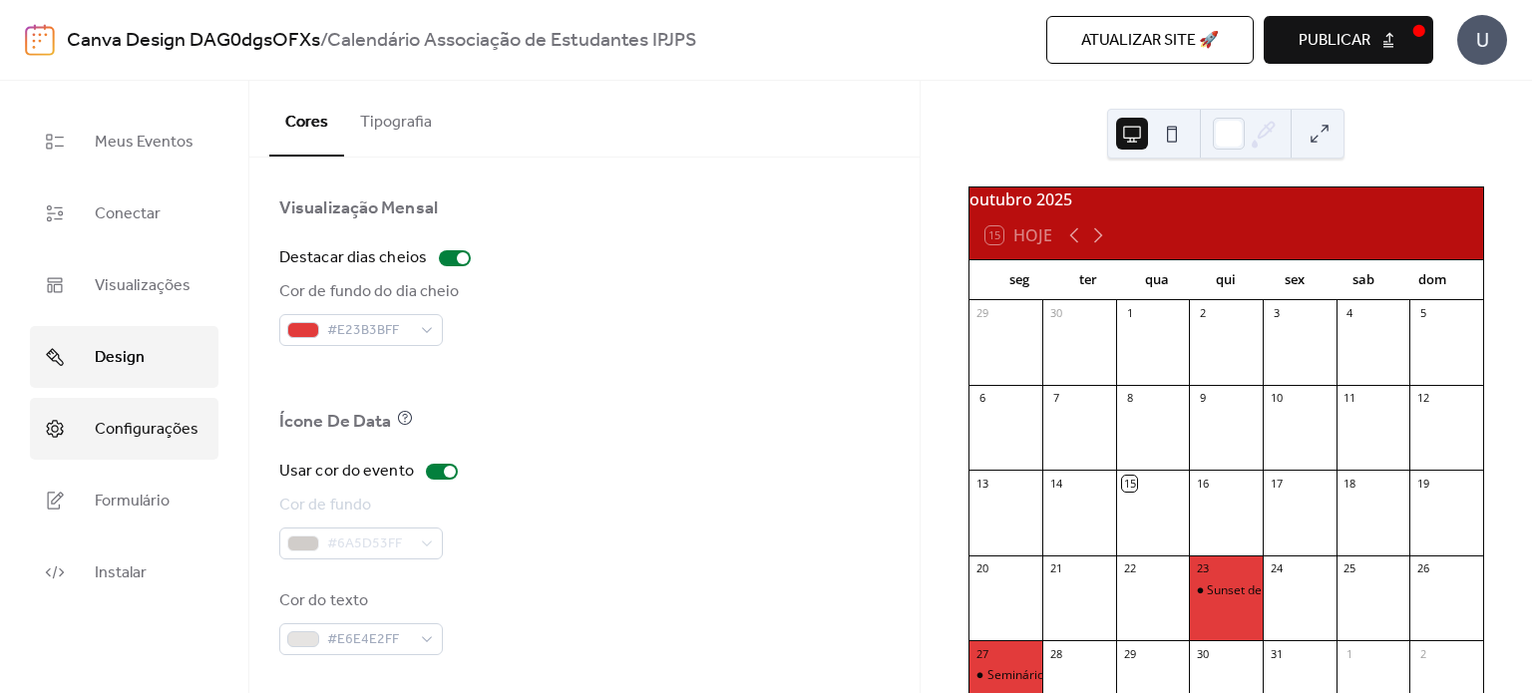
click at [136, 442] on span "Configurações" at bounding box center [147, 430] width 104 height 32
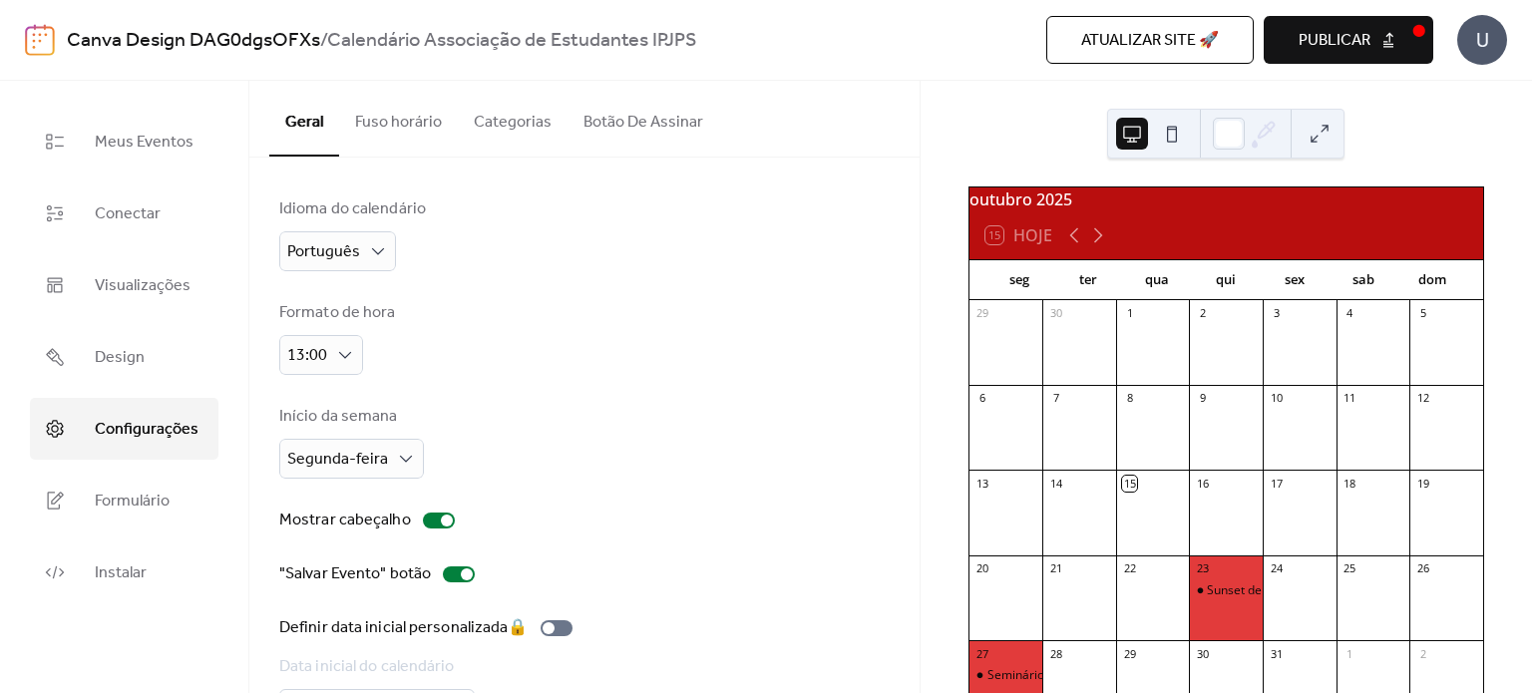
click at [506, 131] on button "Categorias" at bounding box center [513, 118] width 110 height 74
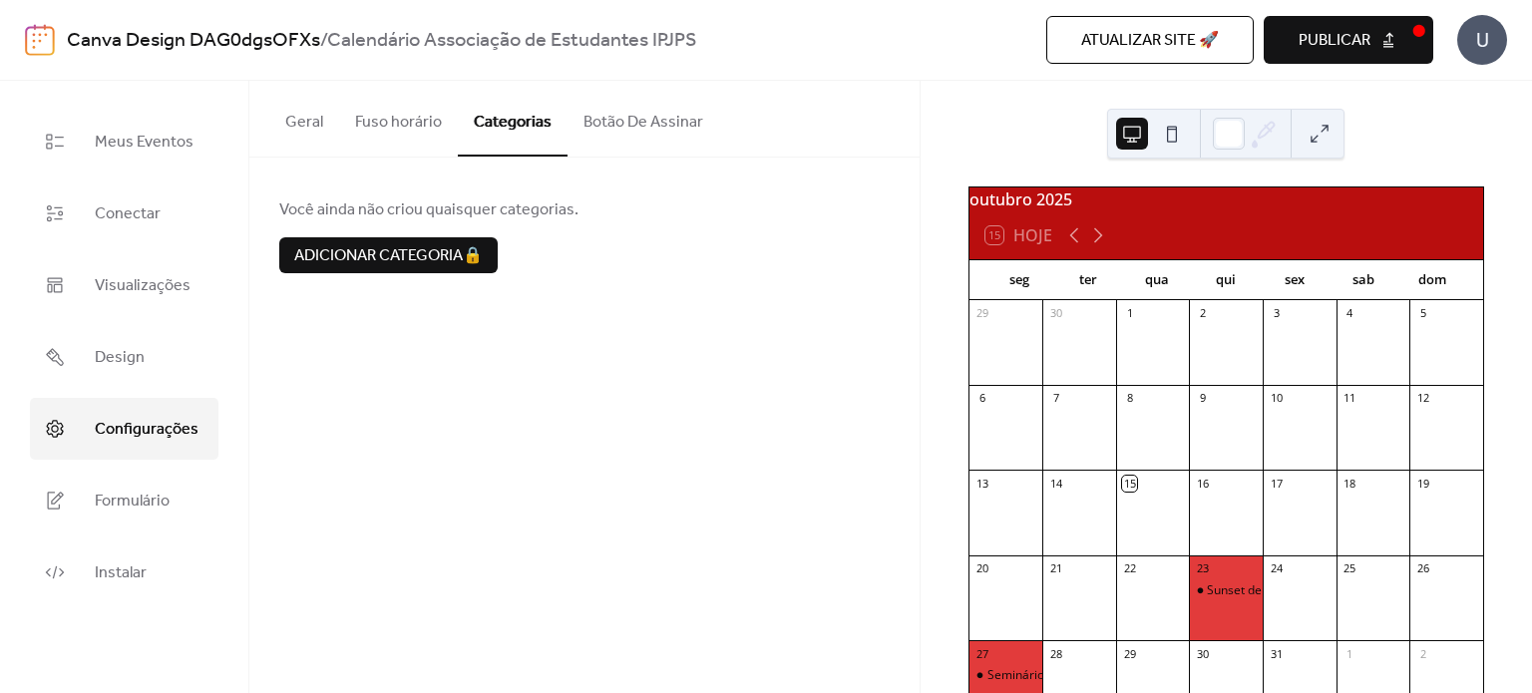
click at [622, 123] on button "Botão De Assinar" at bounding box center [643, 118] width 152 height 74
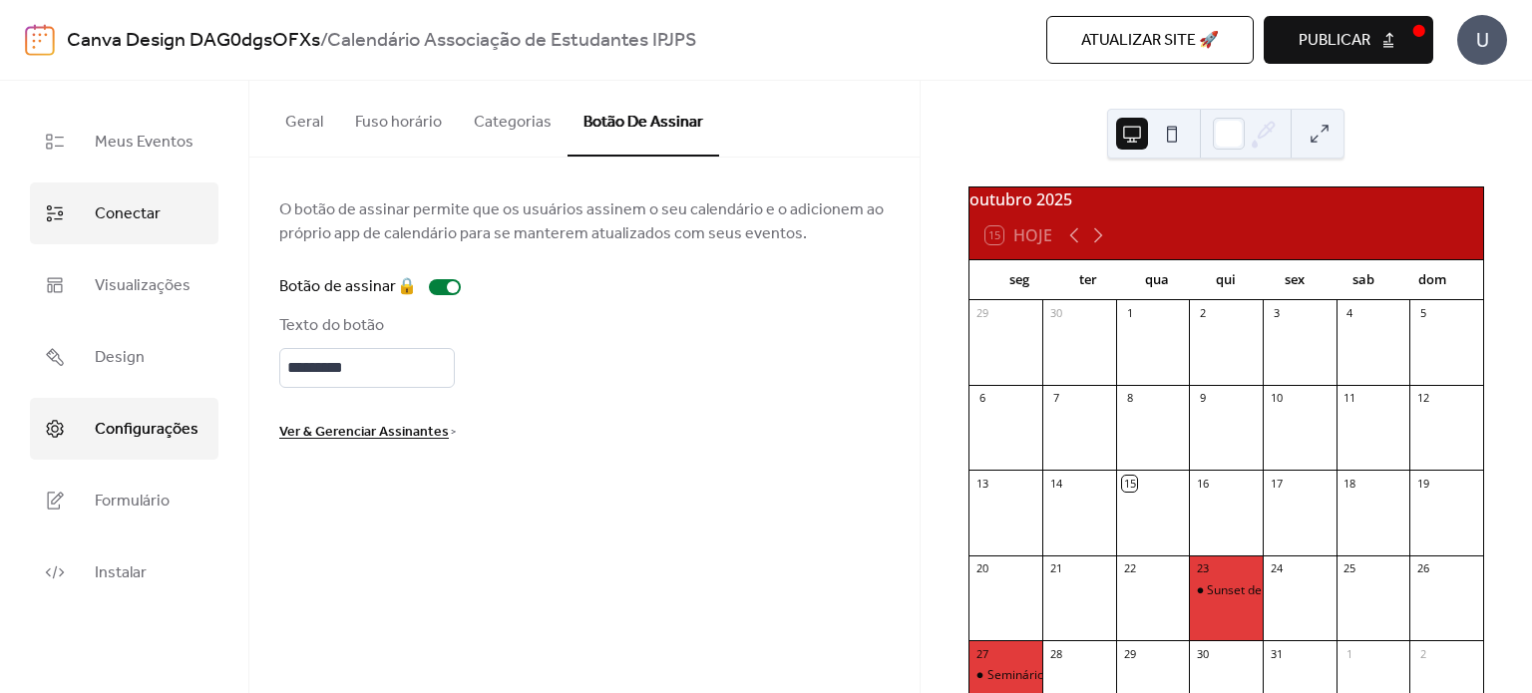
click at [117, 204] on span "Conectar" at bounding box center [128, 214] width 66 height 32
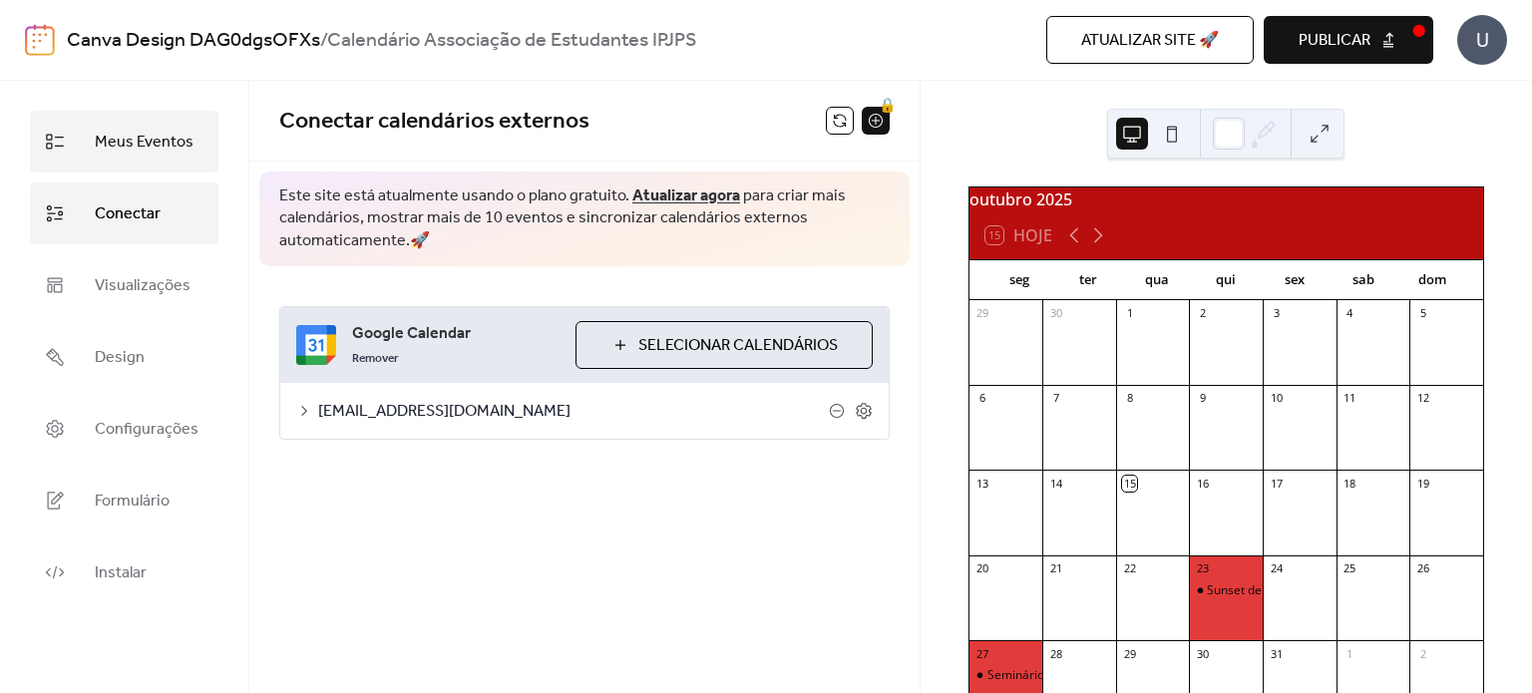
click at [140, 141] on span "Meus Eventos" at bounding box center [144, 143] width 99 height 32
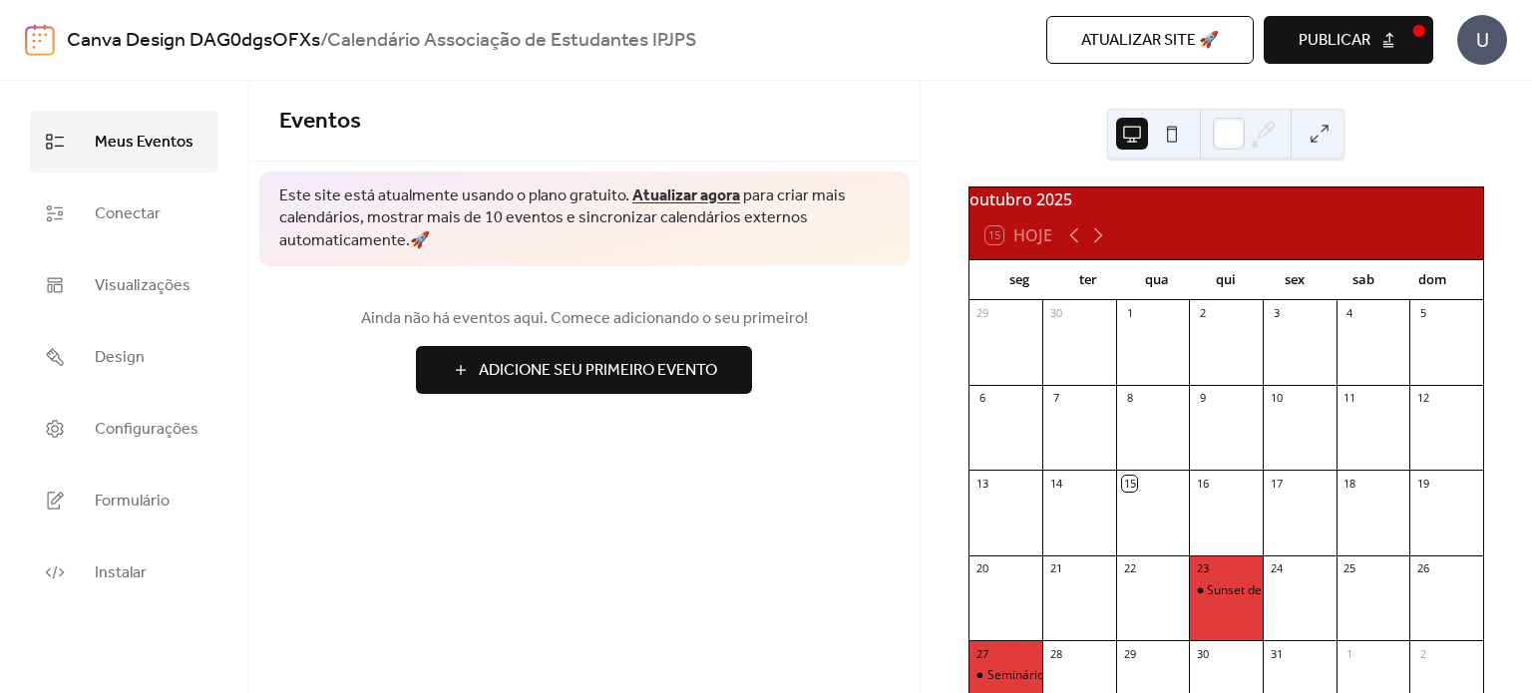
click at [507, 370] on span "Adicione Seu Primeiro Evento" at bounding box center [598, 371] width 238 height 24
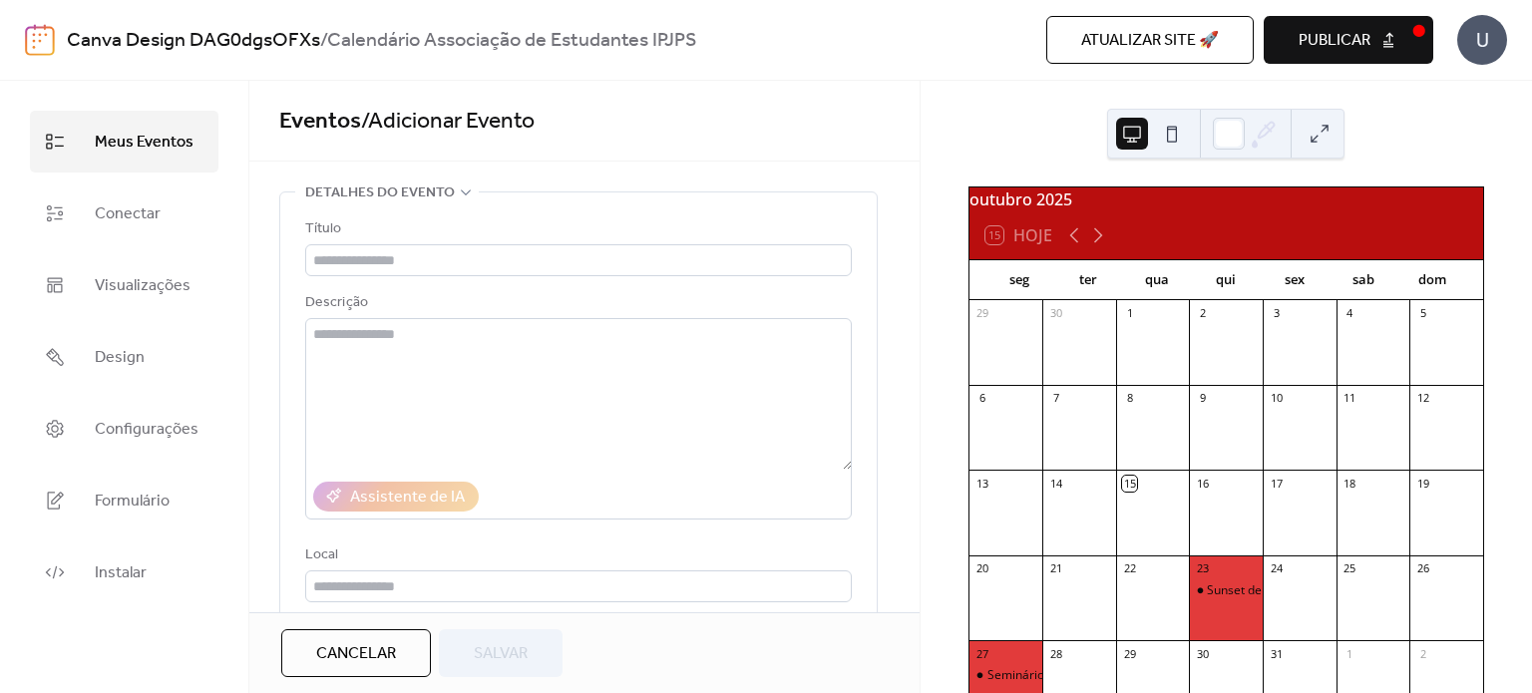
click at [1007, 144] on div "[DATE] 15 Hoje seg ter qua qui sex sab dom 29 30 1 2 3 4 5 6 7 8 9 10 11 12 13 …" at bounding box center [1226, 387] width 611 height 612
click at [1359, 43] on span "Publicar" at bounding box center [1334, 41] width 72 height 24
click at [1157, 33] on span "Atualizar site 🚀" at bounding box center [1150, 41] width 138 height 24
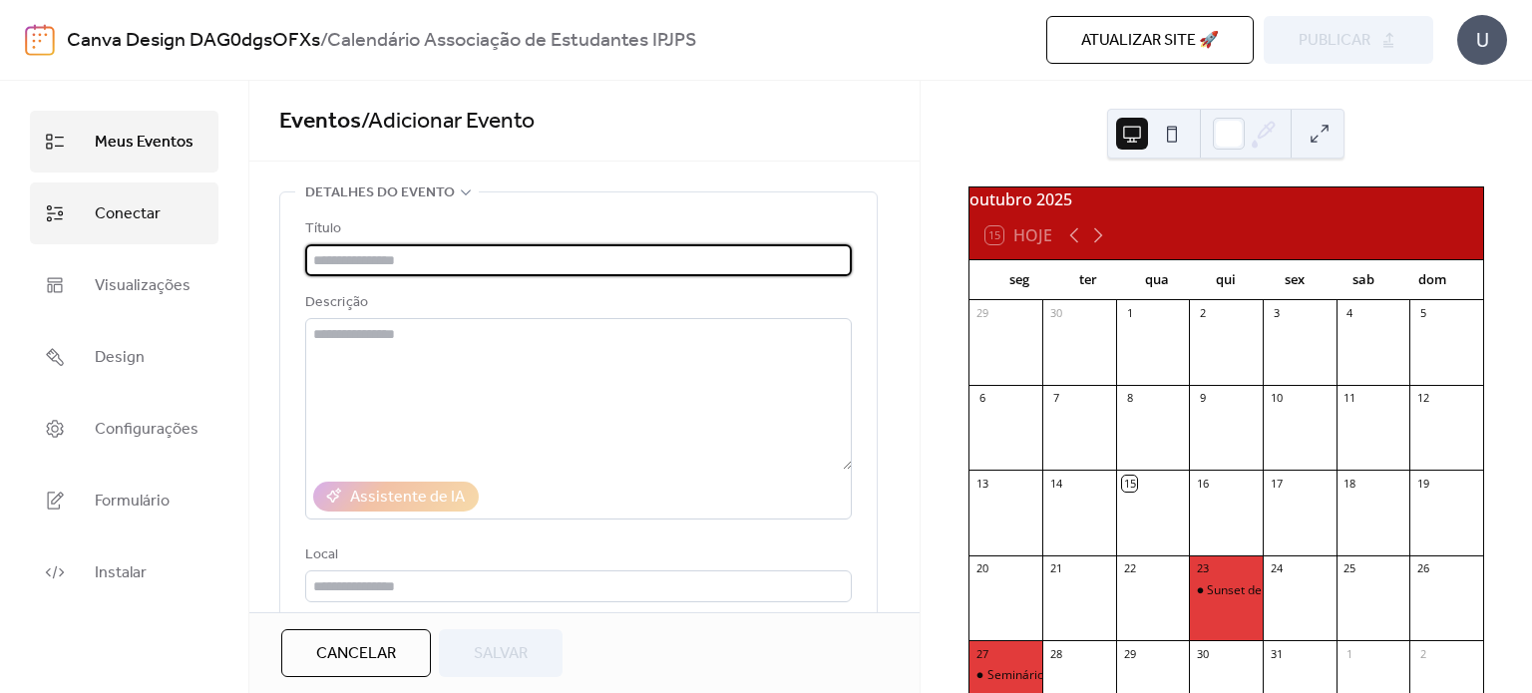
click at [154, 219] on span "Conectar" at bounding box center [128, 214] width 66 height 32
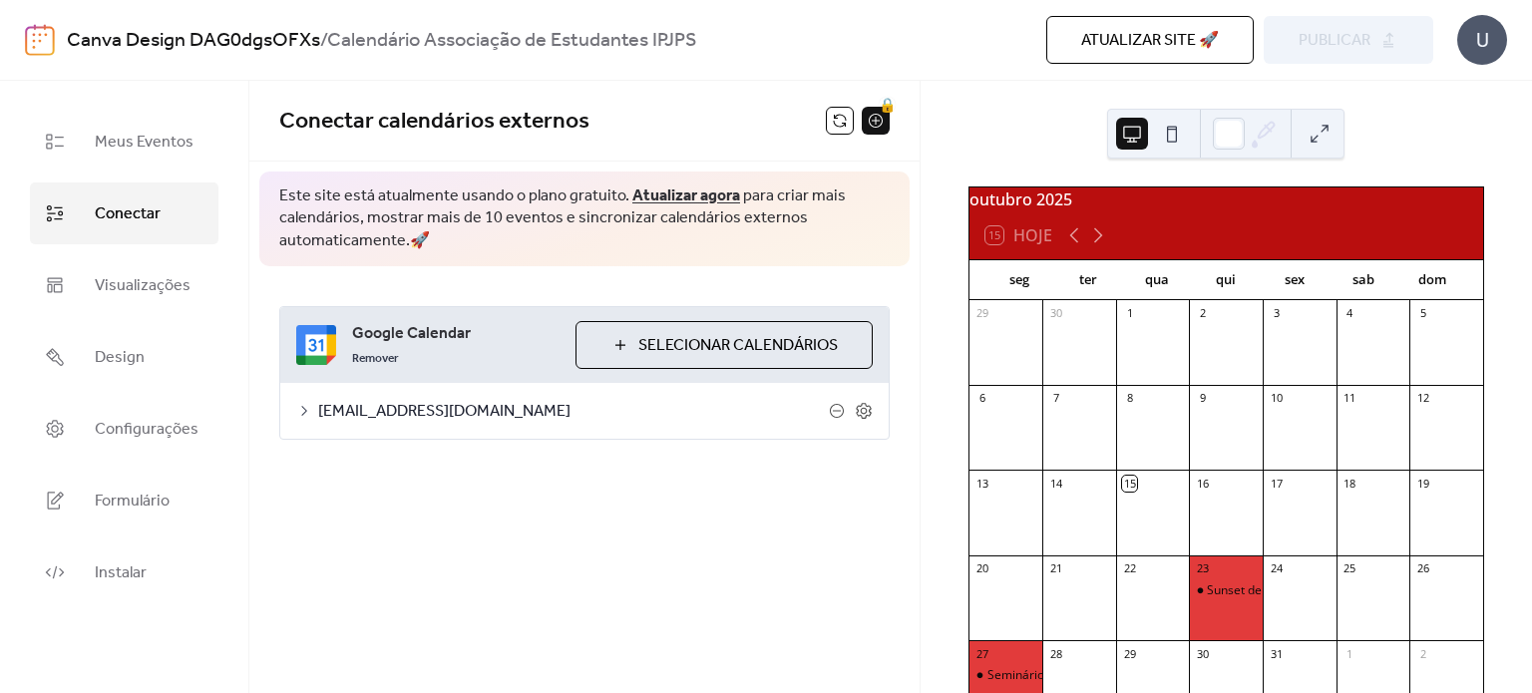
click at [639, 338] on span "Selecionar Calendários" at bounding box center [737, 346] width 199 height 24
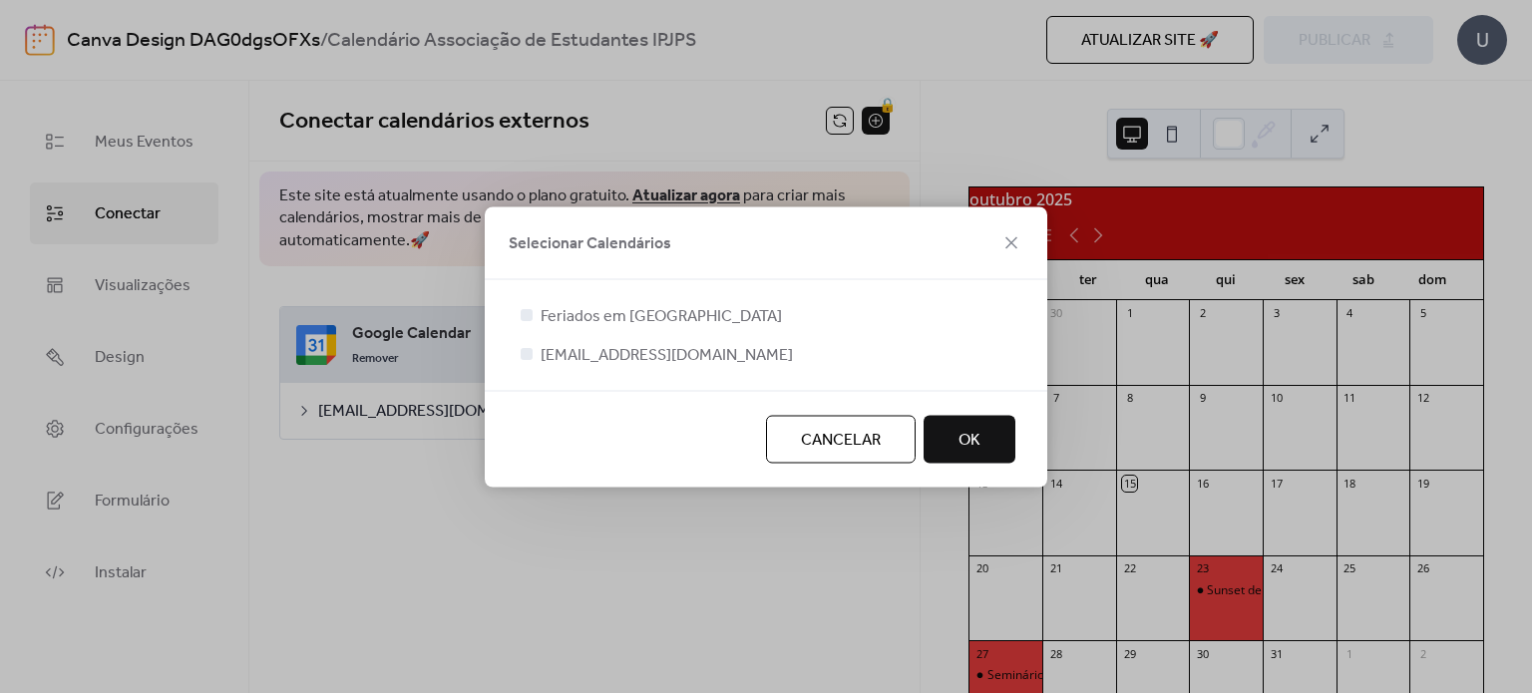
click at [977, 428] on span "OK" at bounding box center [969, 440] width 22 height 24
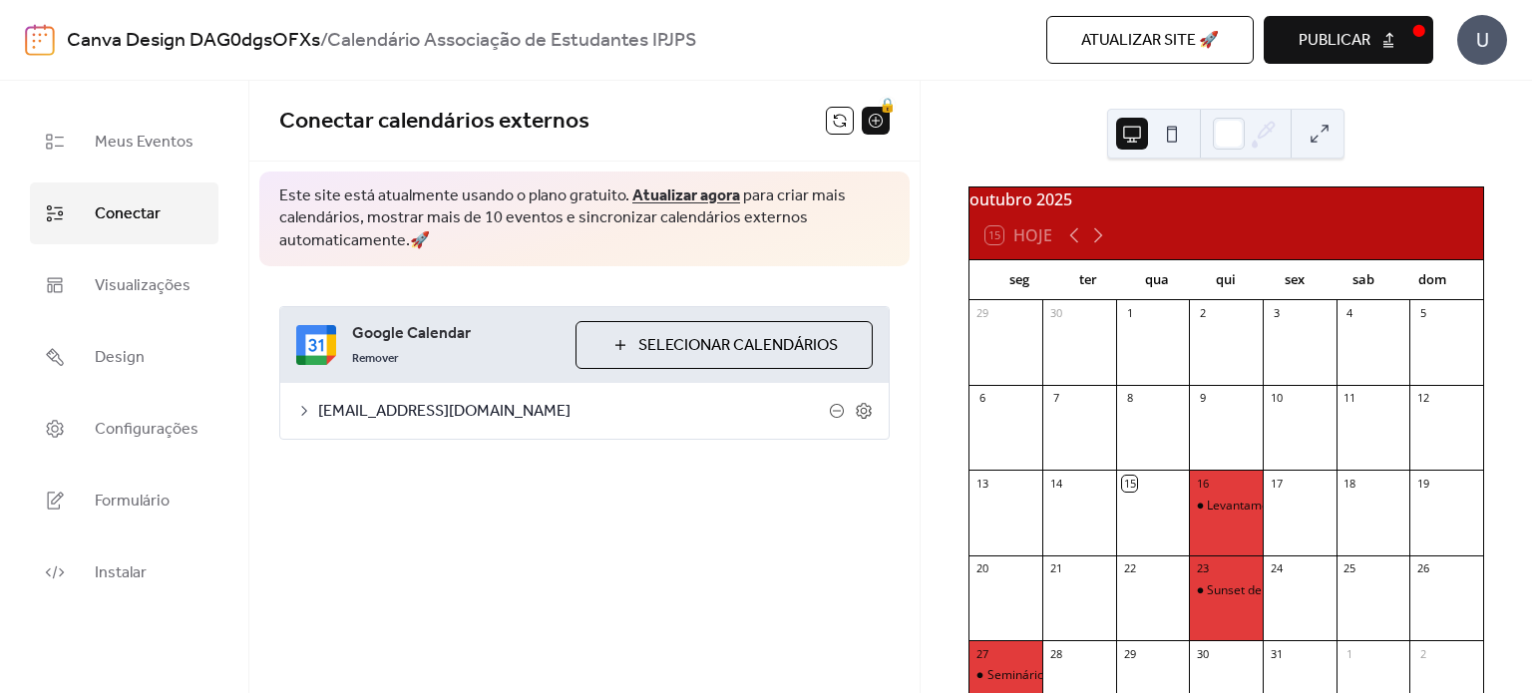
click at [1358, 34] on span "Publicar" at bounding box center [1334, 41] width 72 height 24
